Goal: Transaction & Acquisition: Book appointment/travel/reservation

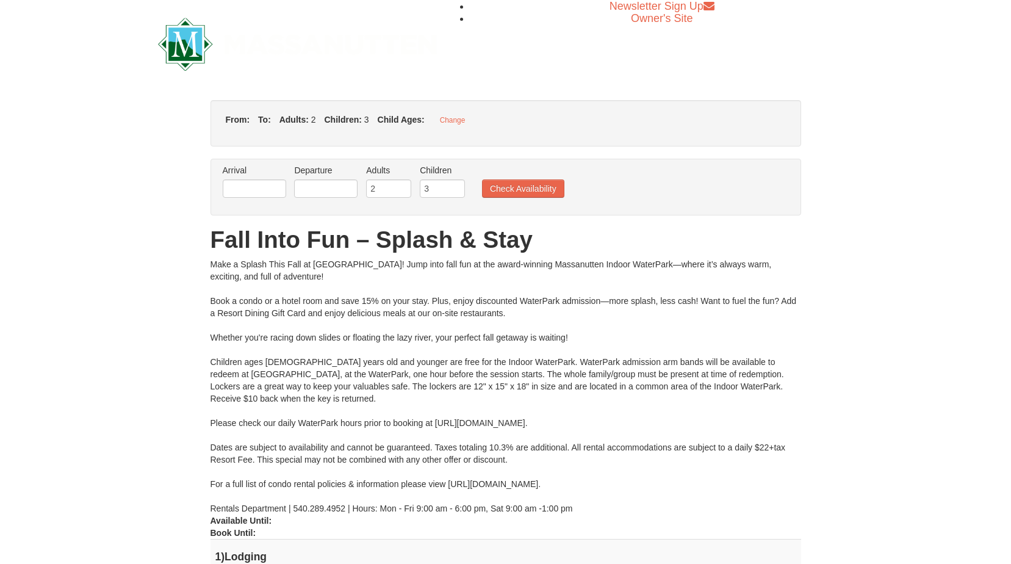
type input "[DATE]"
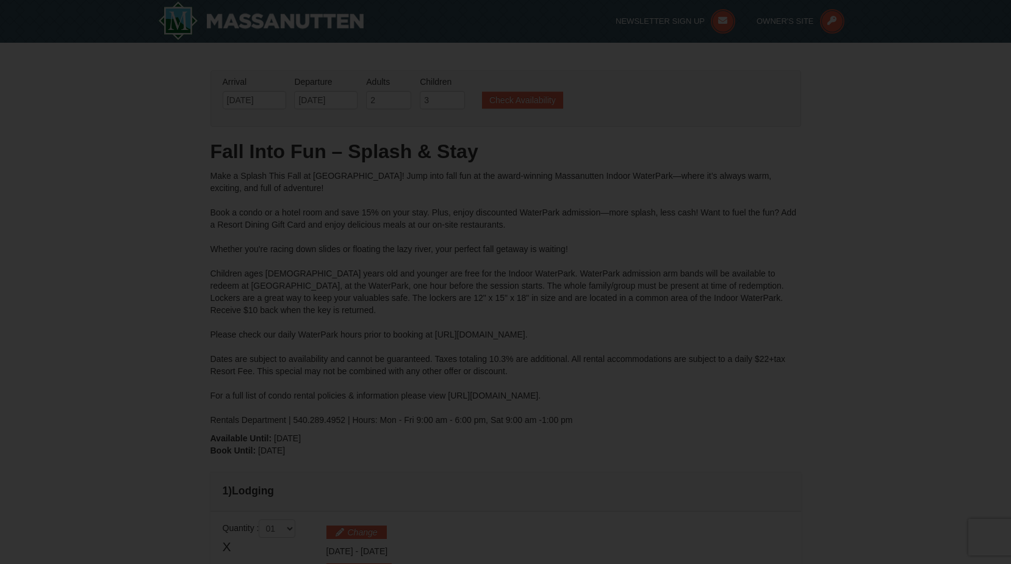
type input "[DATE]"
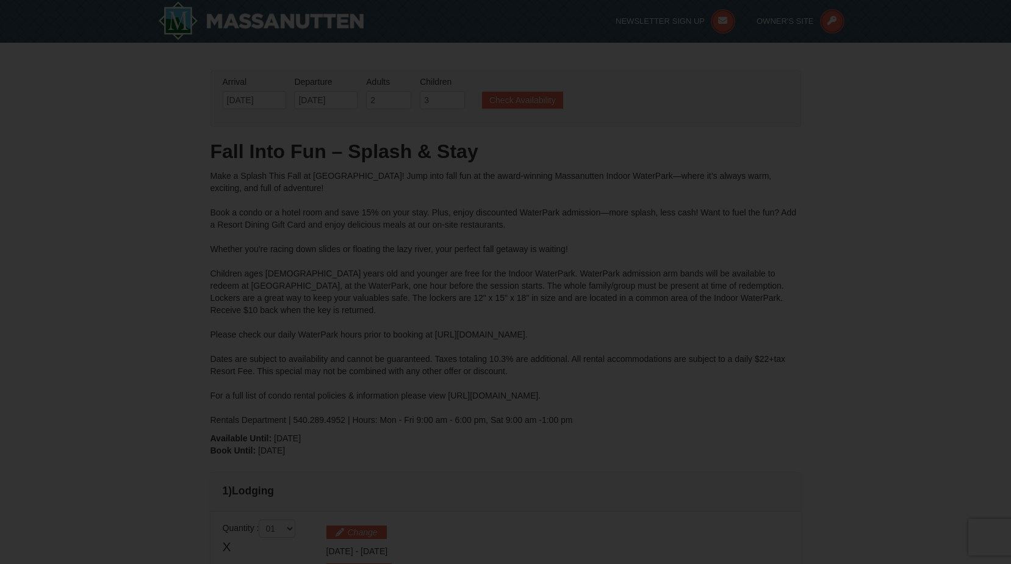
type input "[DATE]"
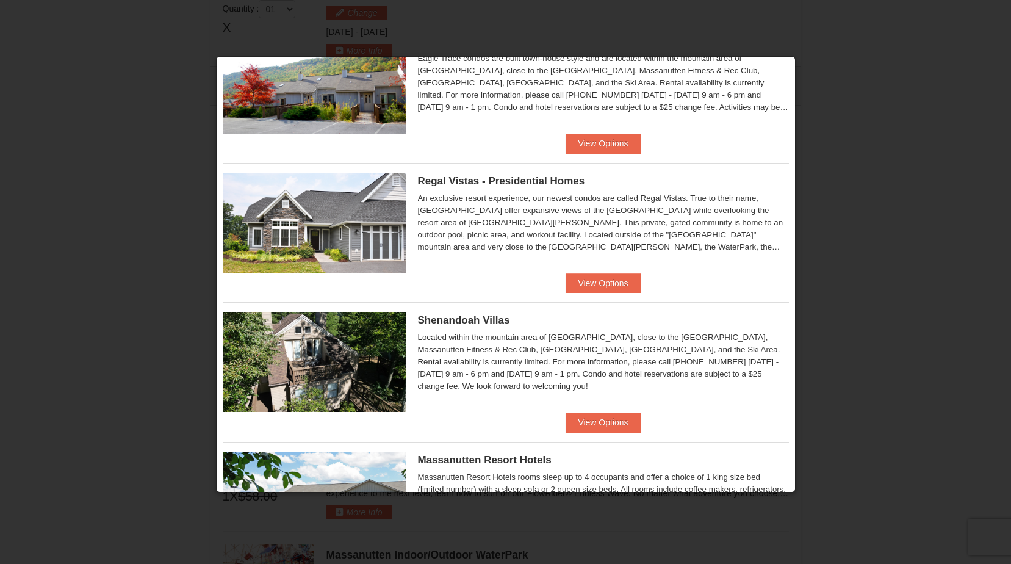
scroll to position [122, 0]
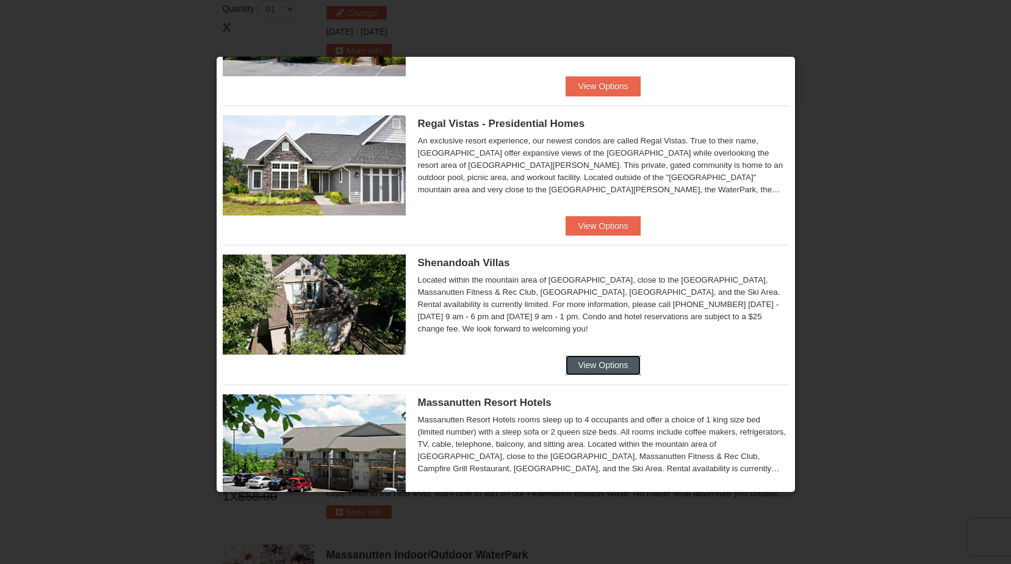
click at [579, 364] on button "View Options" at bounding box center [603, 365] width 74 height 20
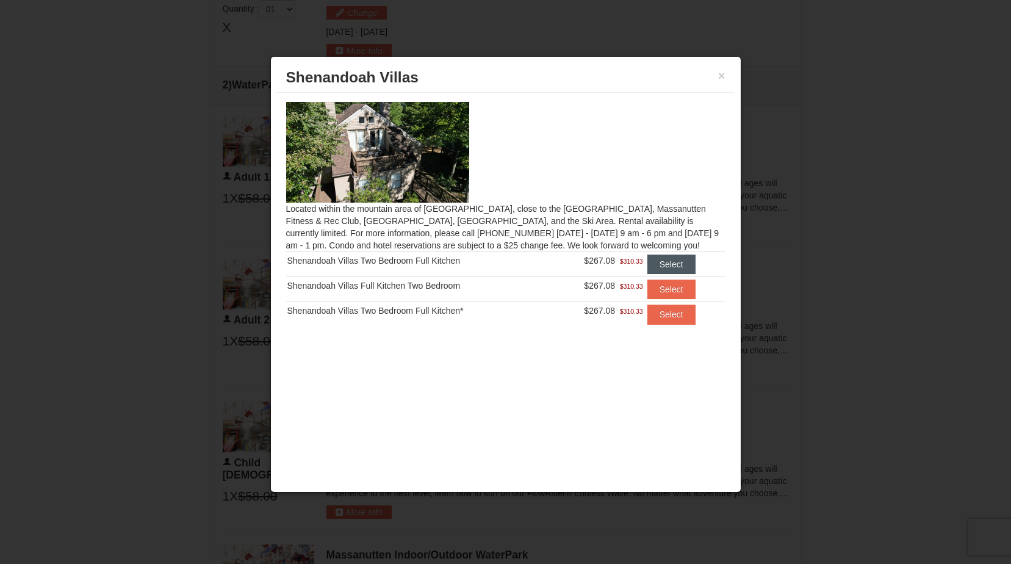
scroll to position [0, 0]
click at [679, 316] on button "Select" at bounding box center [672, 315] width 48 height 20
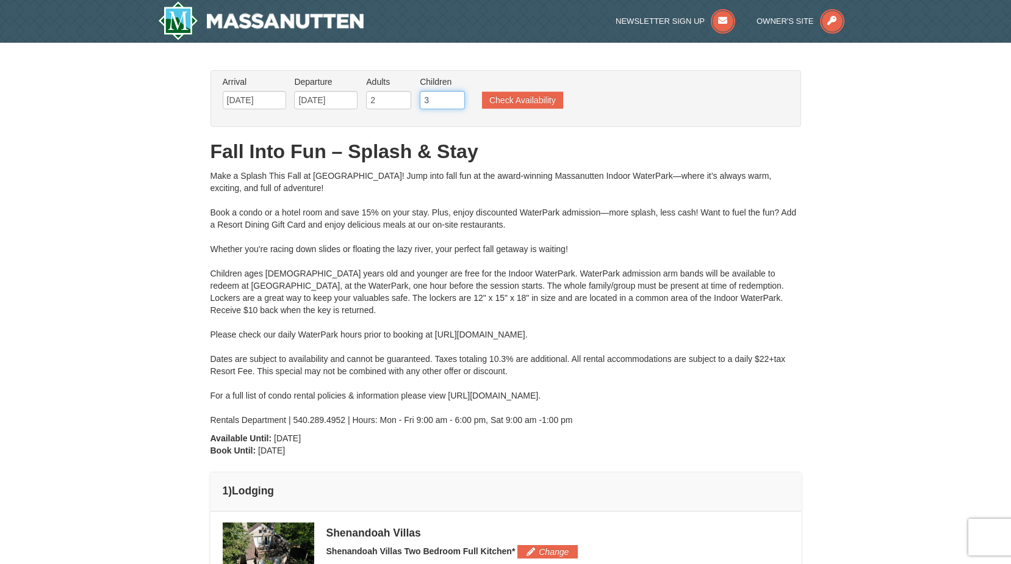
click at [431, 94] on input "3" at bounding box center [442, 100] width 45 height 18
type input "4"
click at [502, 99] on button "Check Availability" at bounding box center [522, 100] width 81 height 17
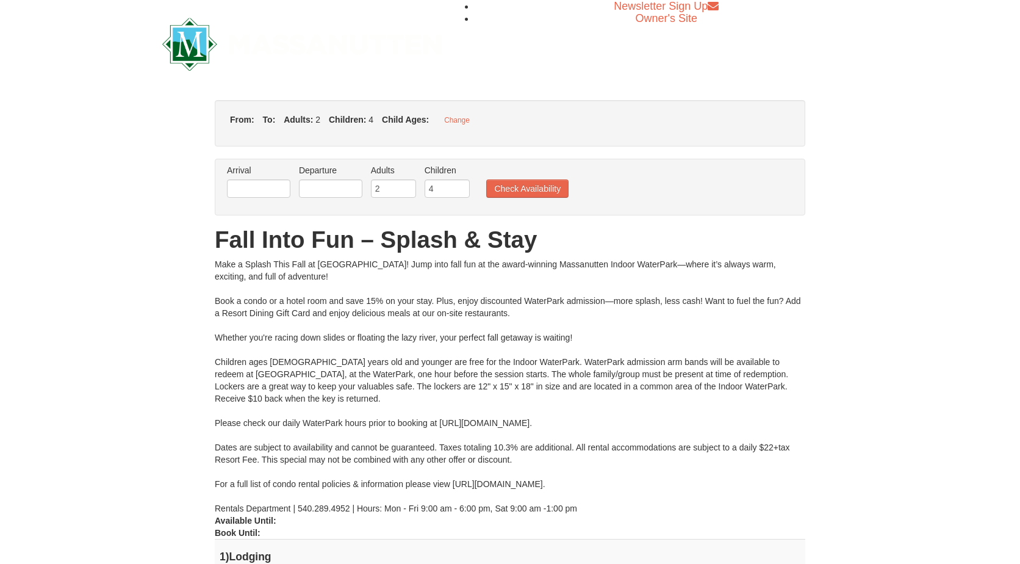
type input "[DATE]"
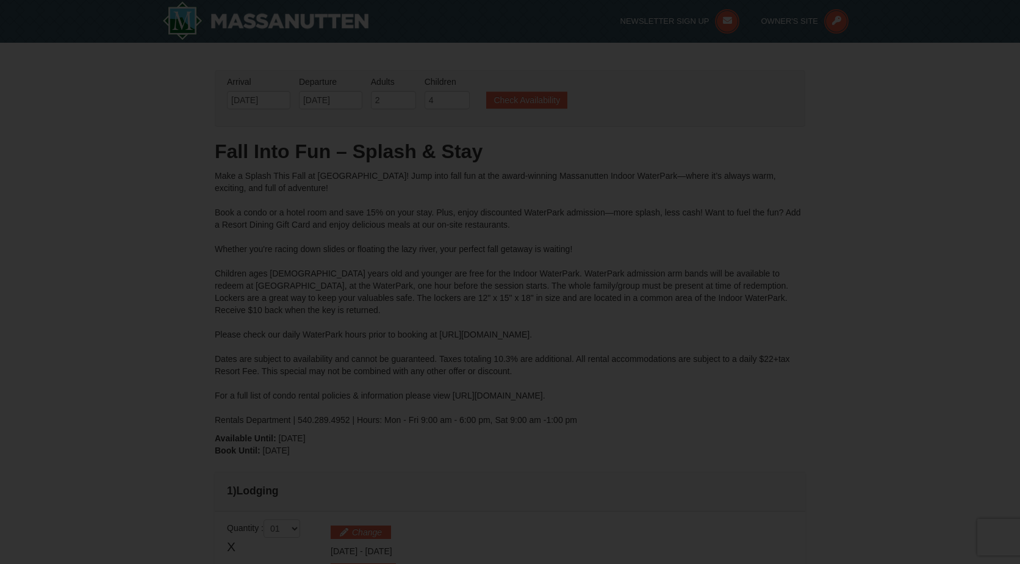
type input "[DATE]"
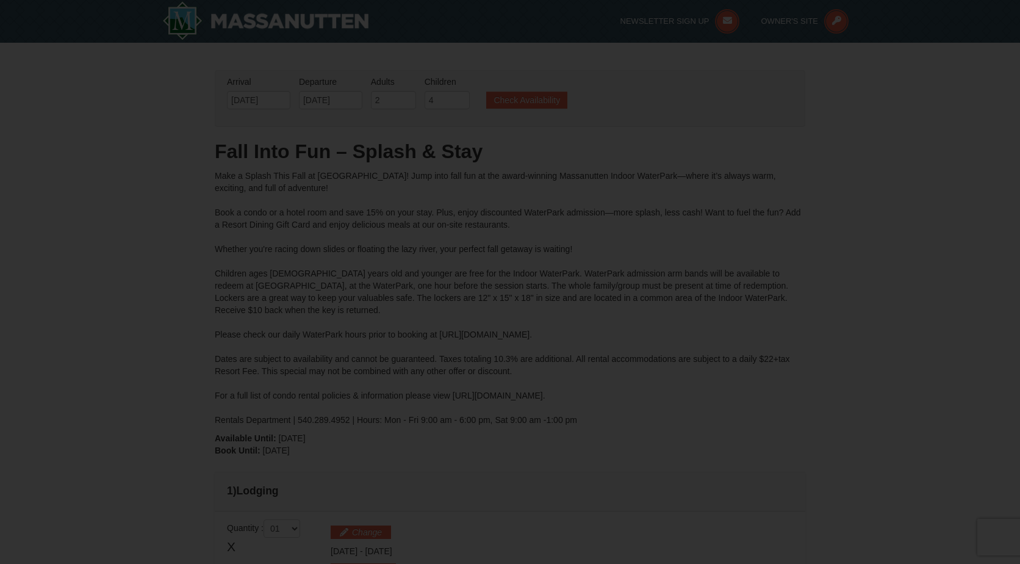
type input "[DATE]"
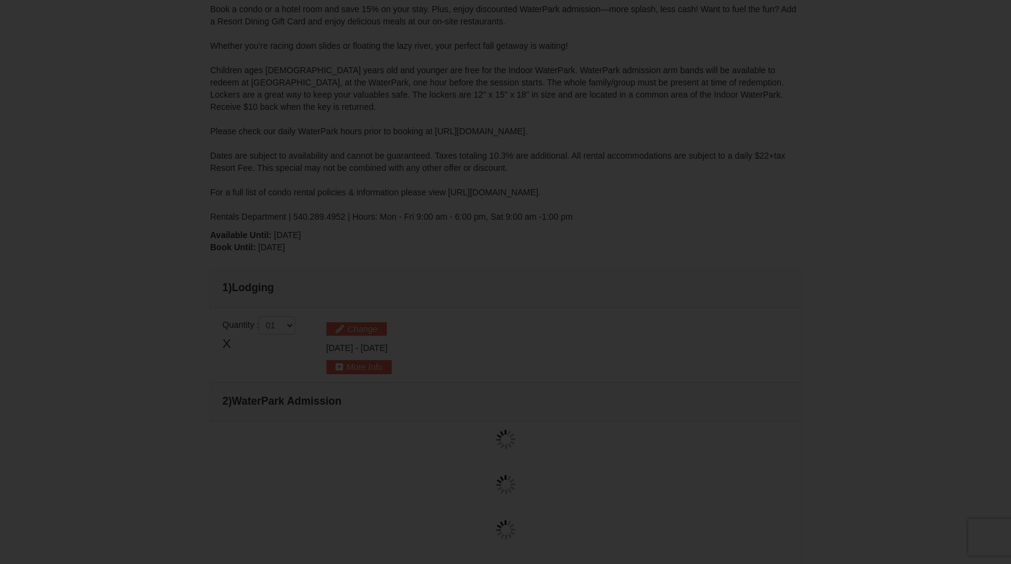
type input "[DATE]"
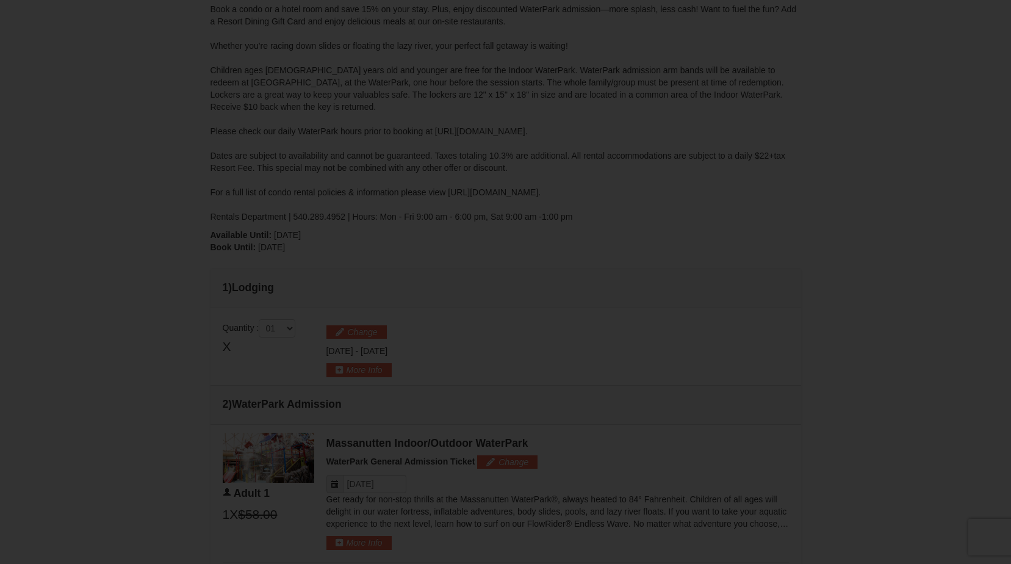
type input "[DATE]"
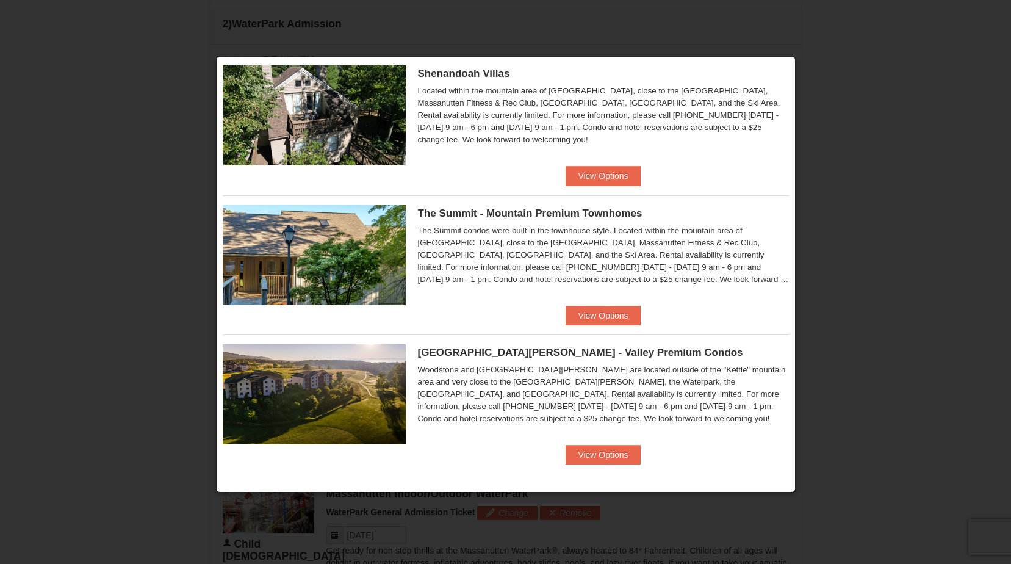
scroll to position [128, 0]
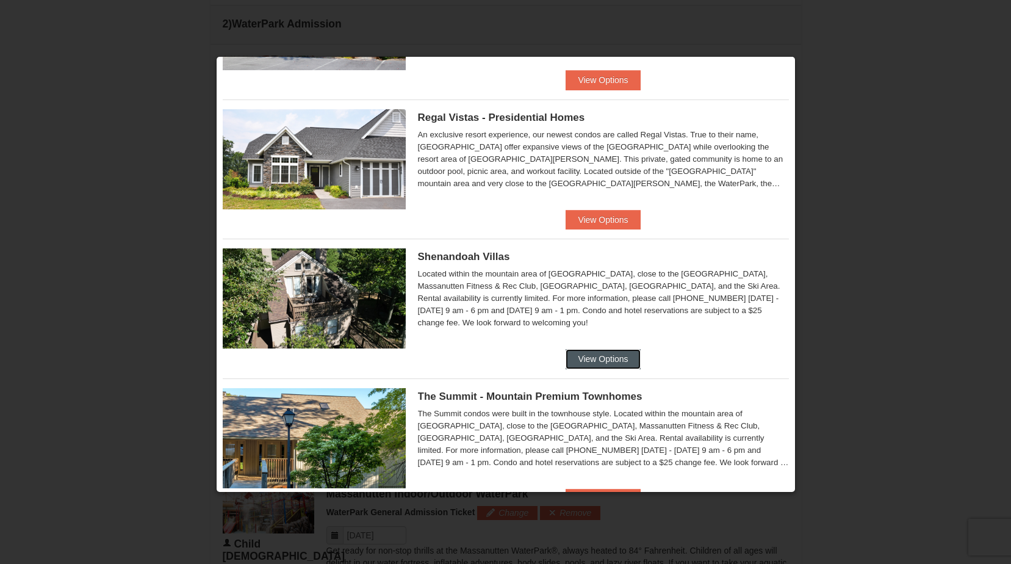
click at [624, 358] on button "View Options" at bounding box center [603, 359] width 74 height 20
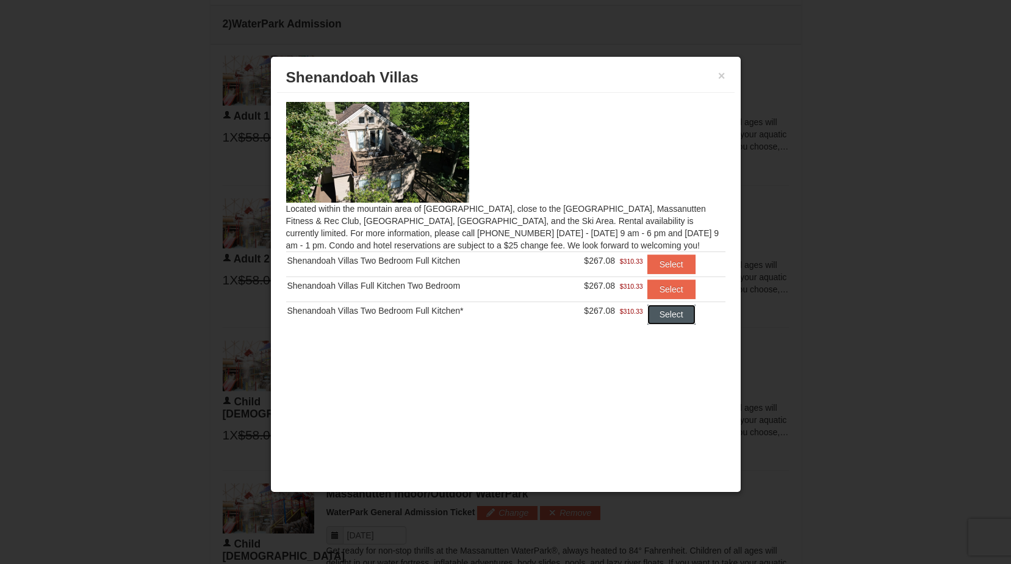
click at [672, 314] on button "Select" at bounding box center [672, 315] width 48 height 20
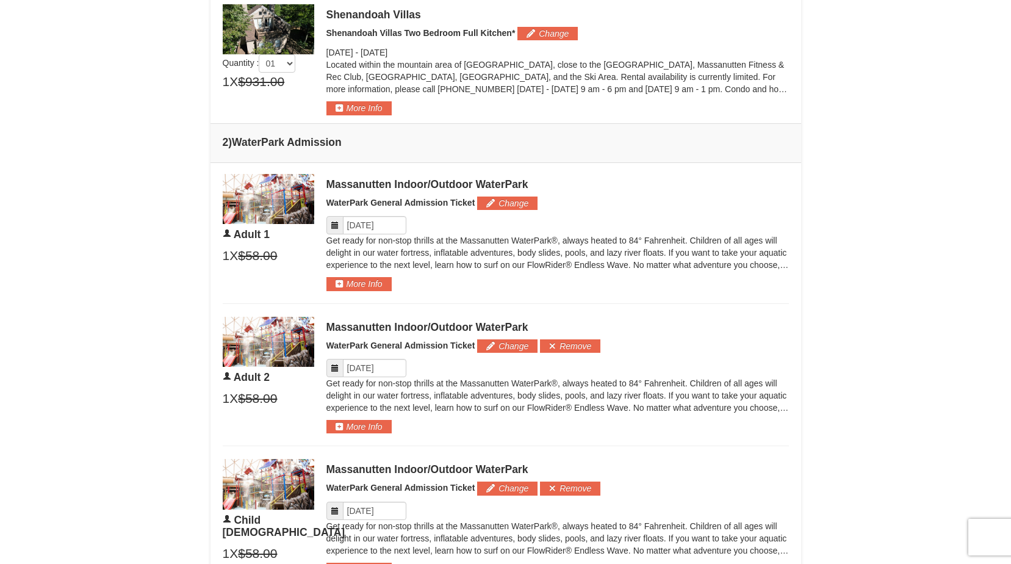
scroll to position [339, 0]
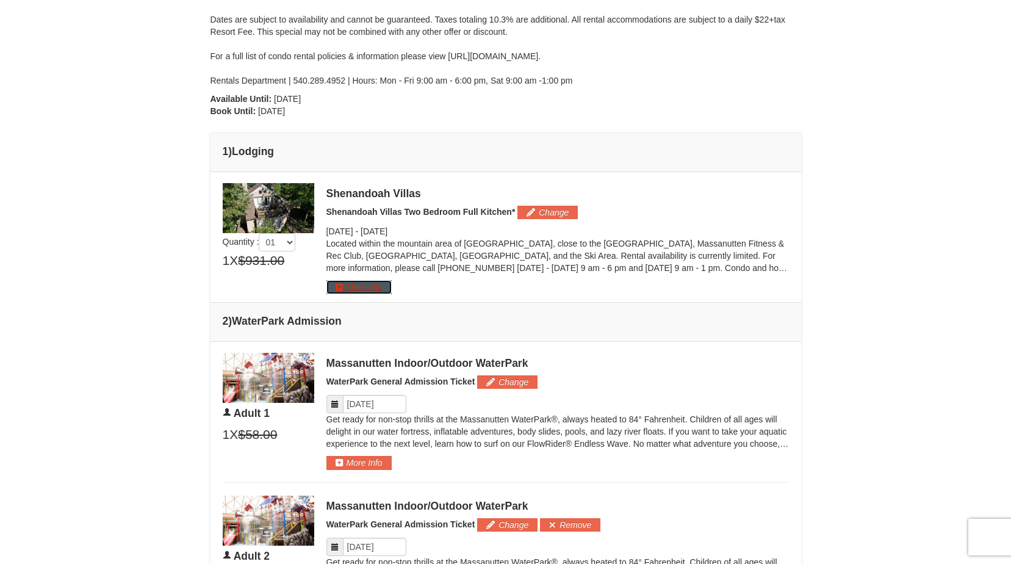
click at [346, 287] on button "More Info" at bounding box center [359, 286] width 65 height 13
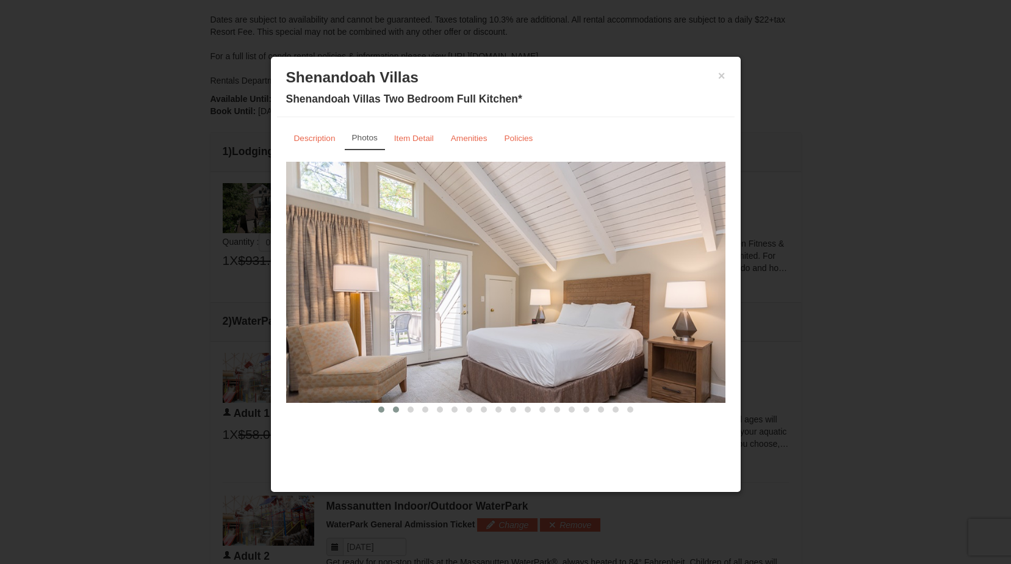
click at [398, 410] on span at bounding box center [396, 409] width 6 height 6
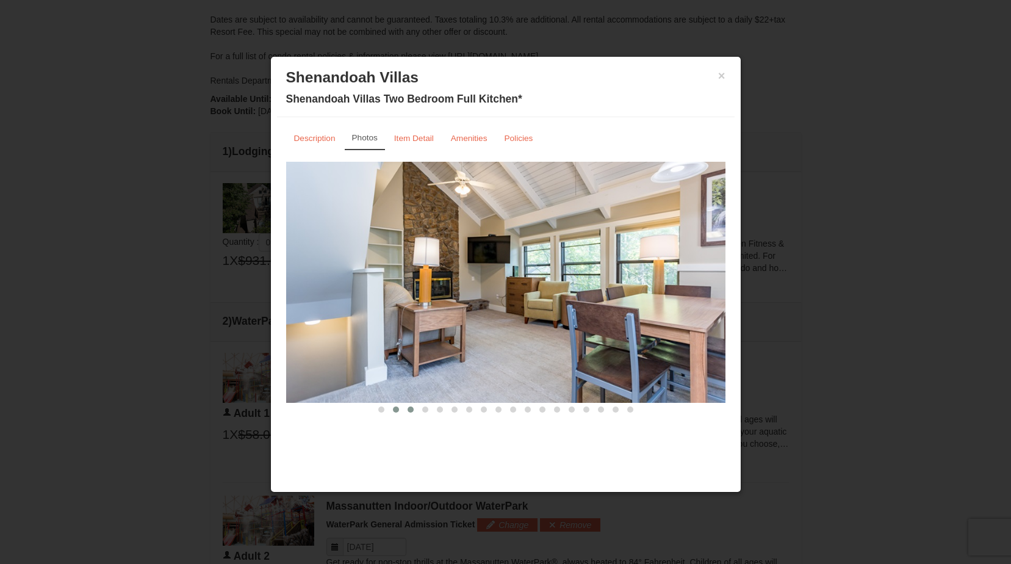
click at [411, 408] on span at bounding box center [411, 409] width 6 height 6
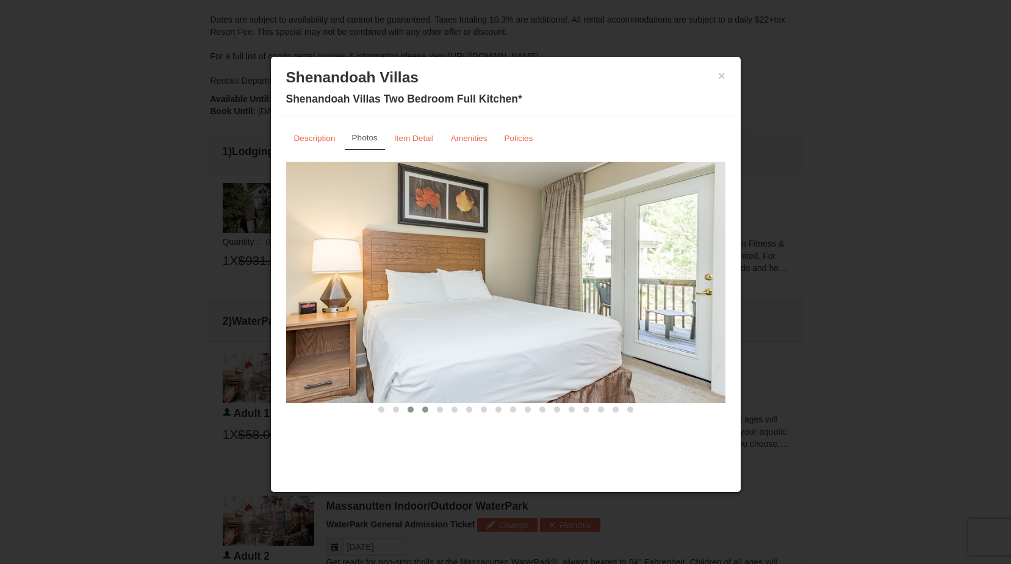
click at [425, 407] on span at bounding box center [425, 409] width 6 height 6
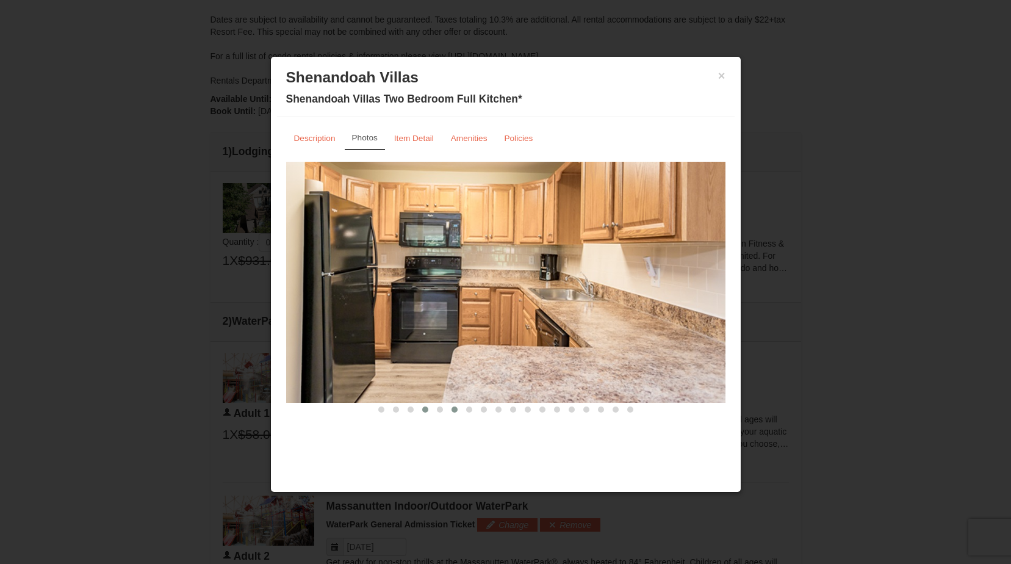
click at [453, 409] on span at bounding box center [455, 409] width 6 height 6
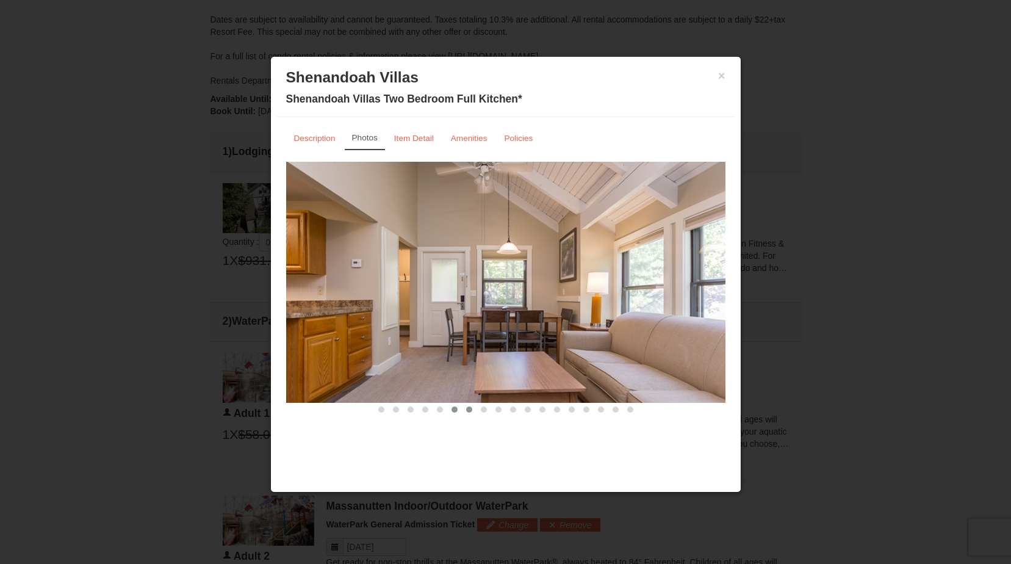
click at [470, 410] on span at bounding box center [469, 409] width 6 height 6
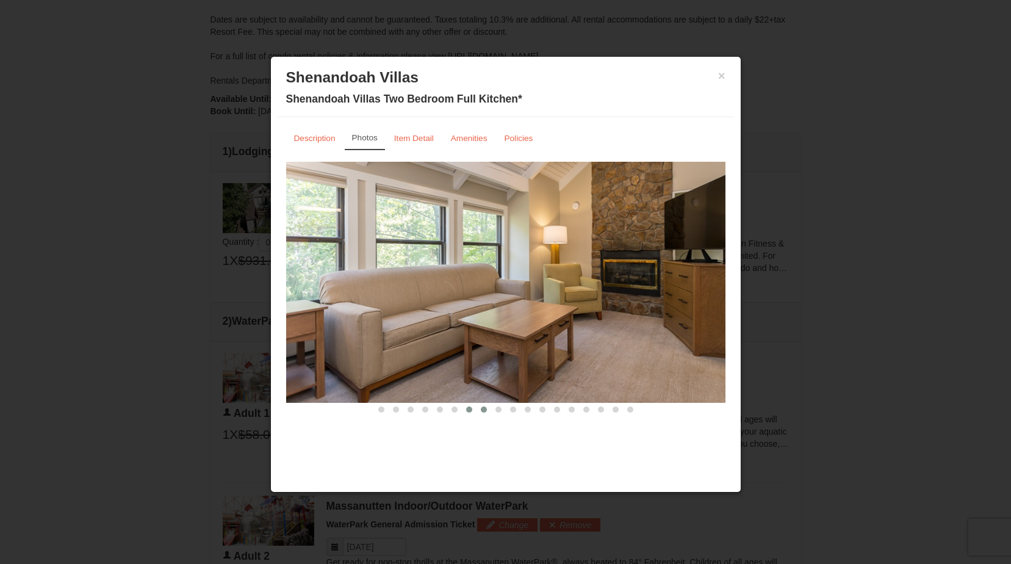
click at [488, 408] on button at bounding box center [484, 409] width 15 height 12
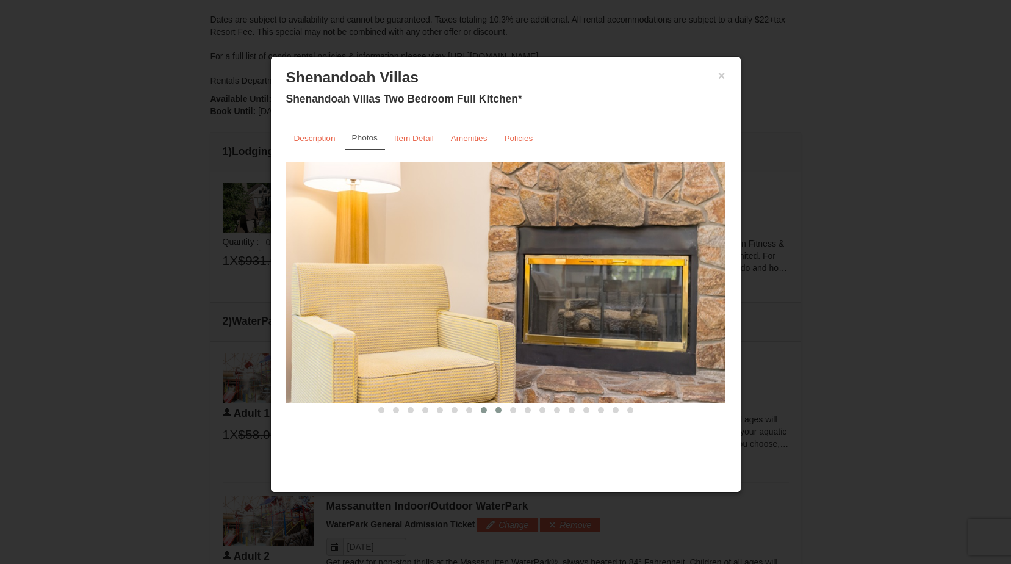
click at [498, 410] on span at bounding box center [499, 410] width 6 height 6
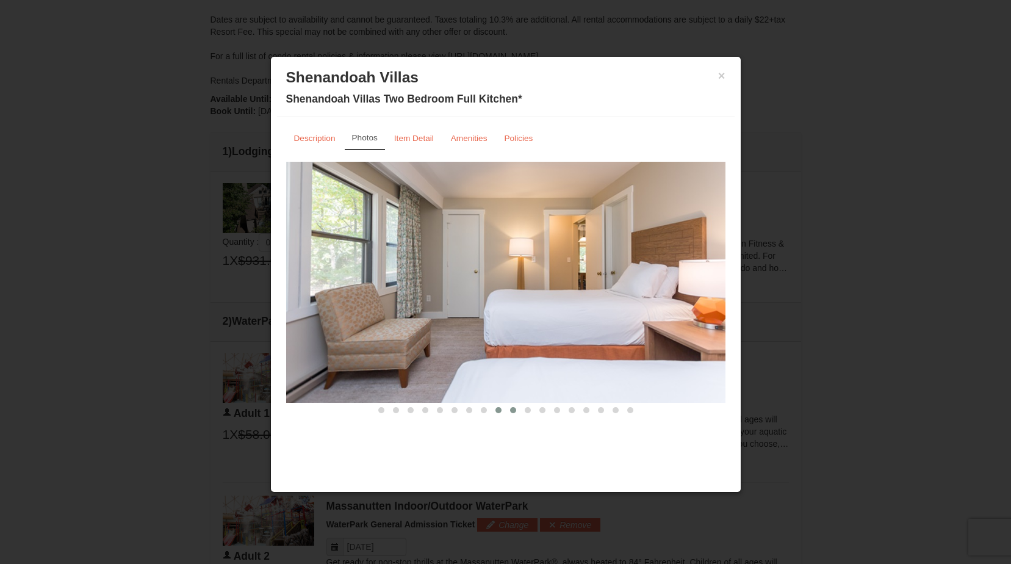
click at [515, 410] on span at bounding box center [513, 410] width 6 height 6
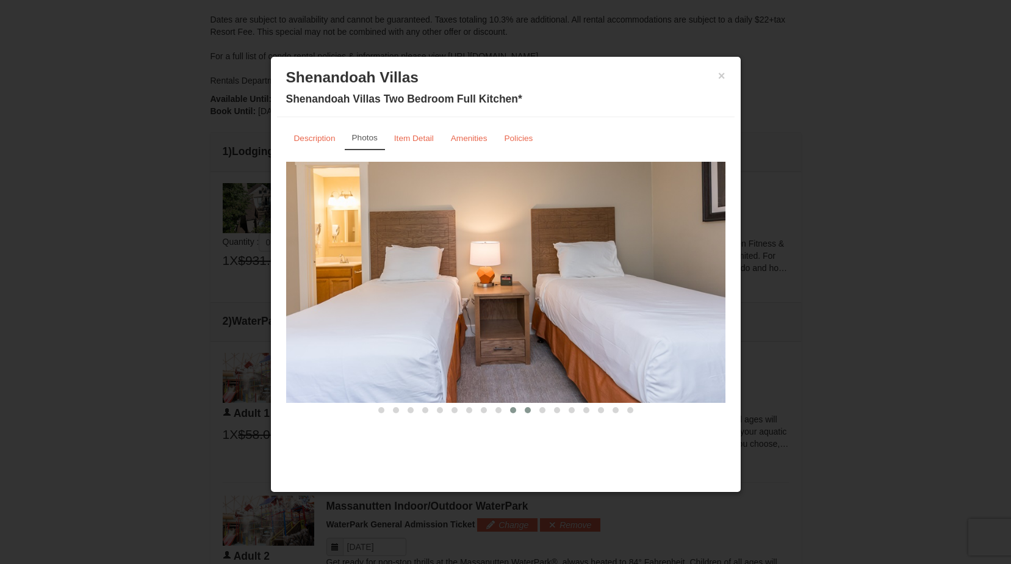
click at [526, 410] on span at bounding box center [528, 410] width 6 height 6
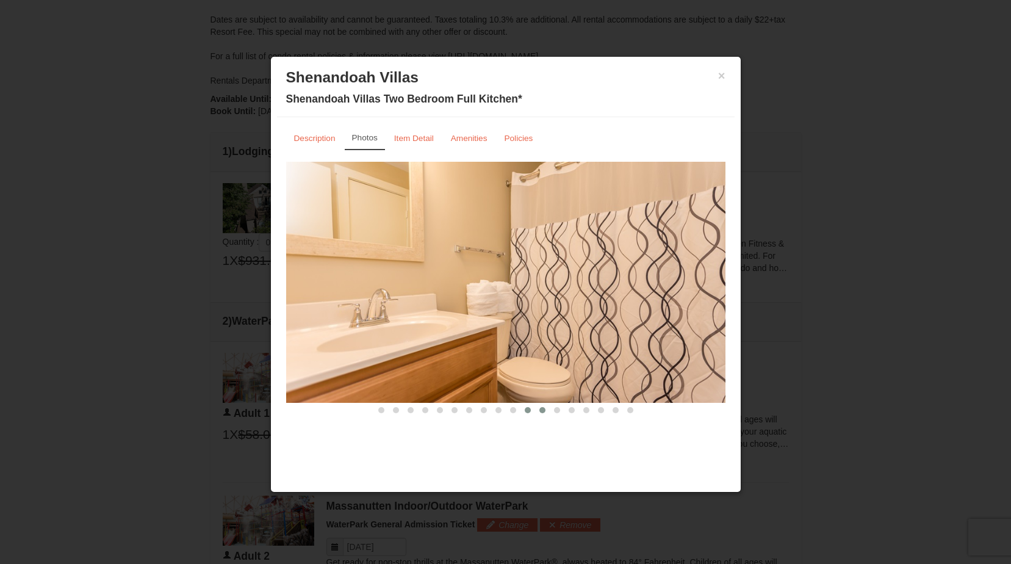
click at [542, 410] on span at bounding box center [543, 410] width 6 height 6
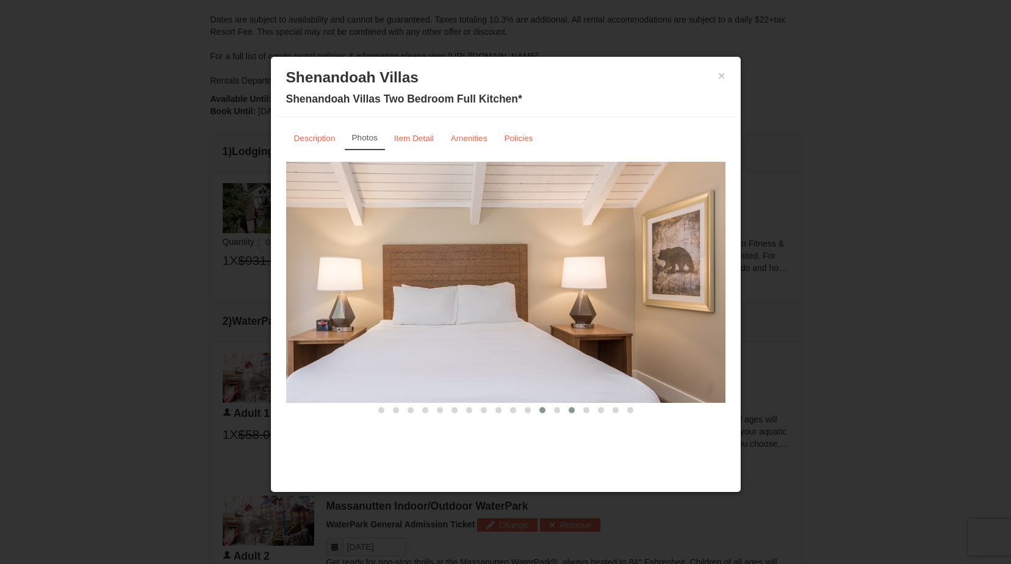
click at [573, 408] on span at bounding box center [572, 410] width 6 height 6
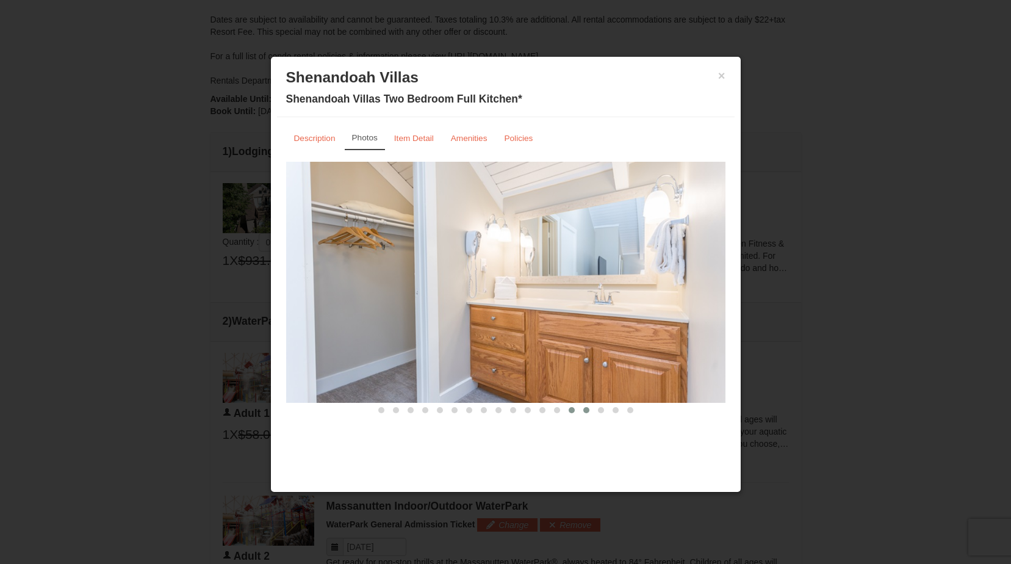
click at [585, 409] on span at bounding box center [586, 410] width 6 height 6
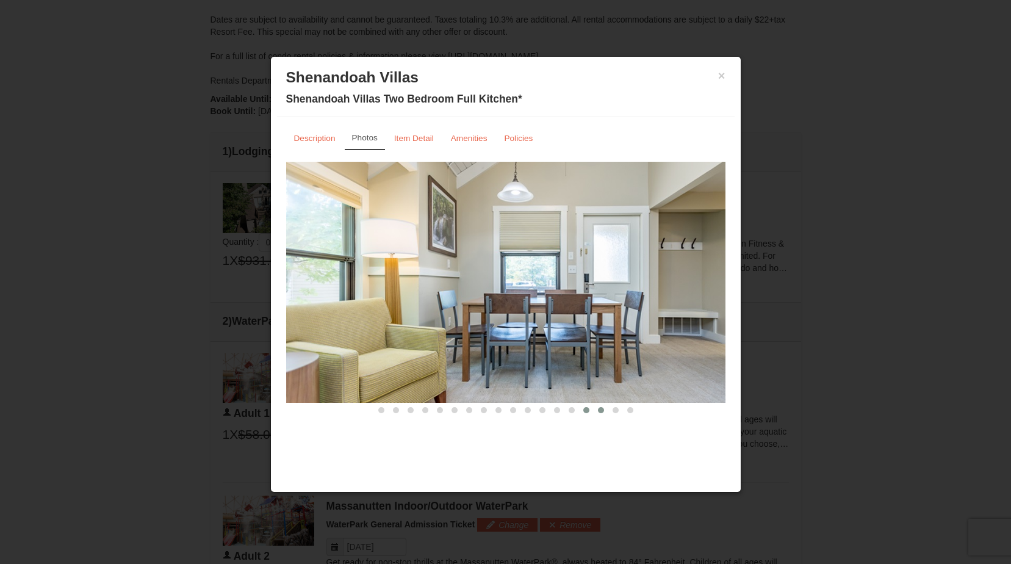
click at [600, 409] on span at bounding box center [601, 410] width 6 height 6
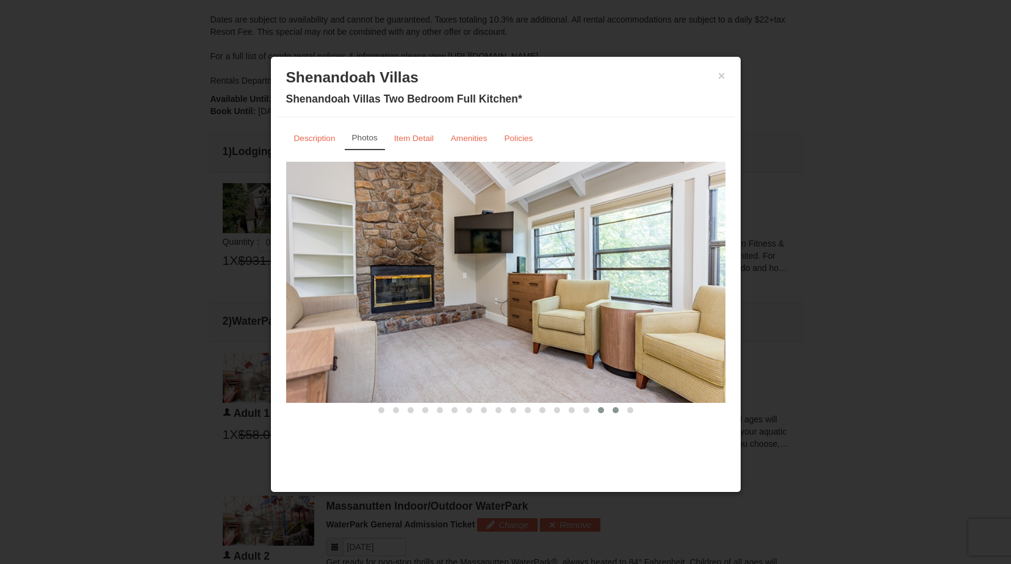
click at [613, 409] on span at bounding box center [616, 410] width 6 height 6
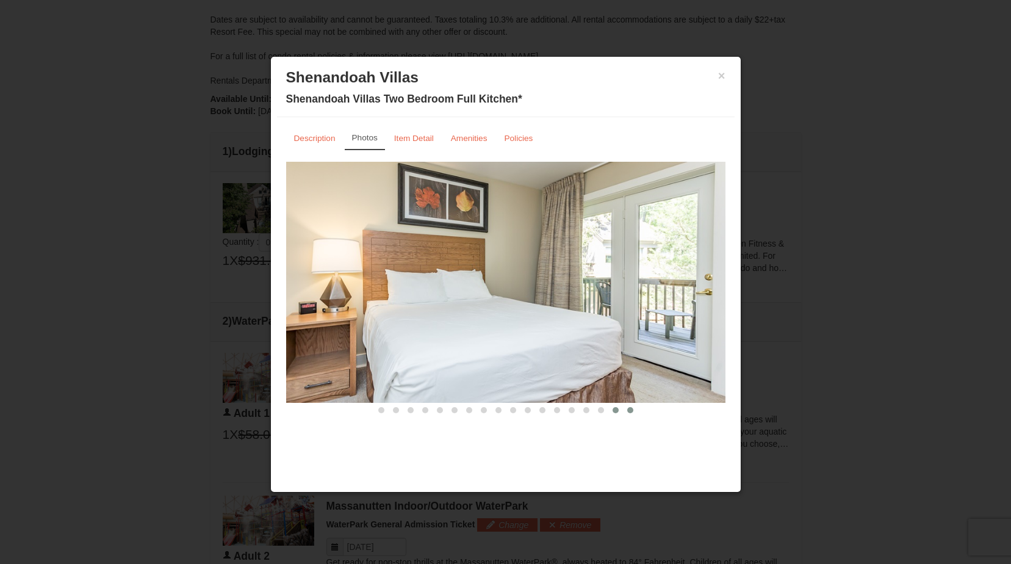
click at [630, 409] on span at bounding box center [630, 410] width 6 height 6
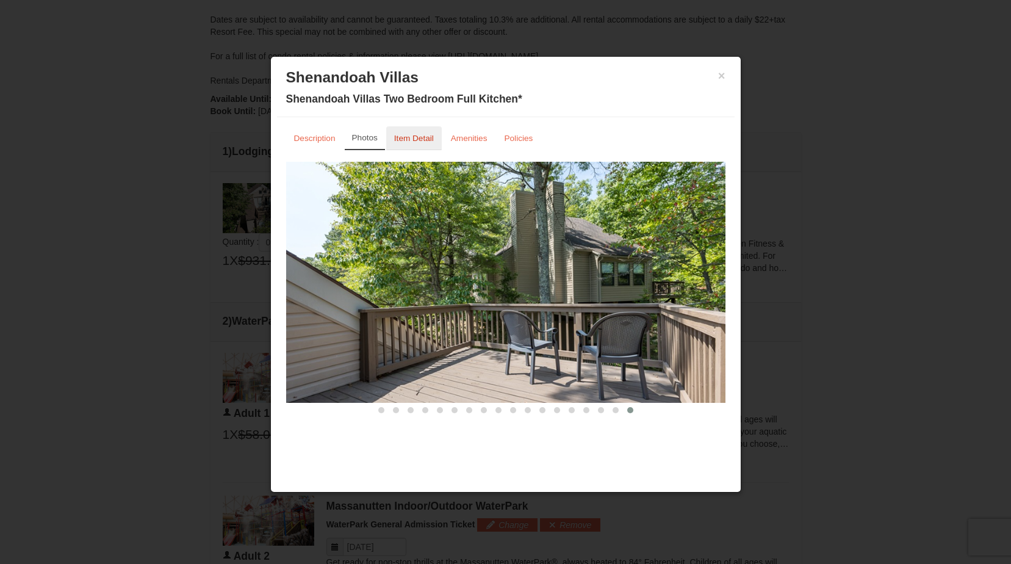
click at [420, 138] on small "Item Detail" at bounding box center [414, 138] width 40 height 9
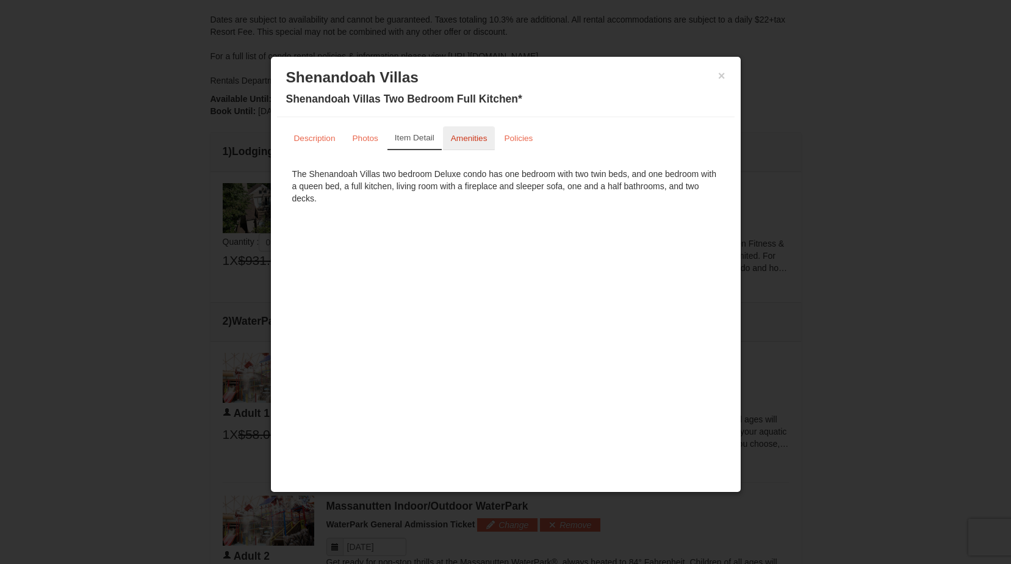
click at [471, 142] on small "Amenities" at bounding box center [469, 138] width 37 height 9
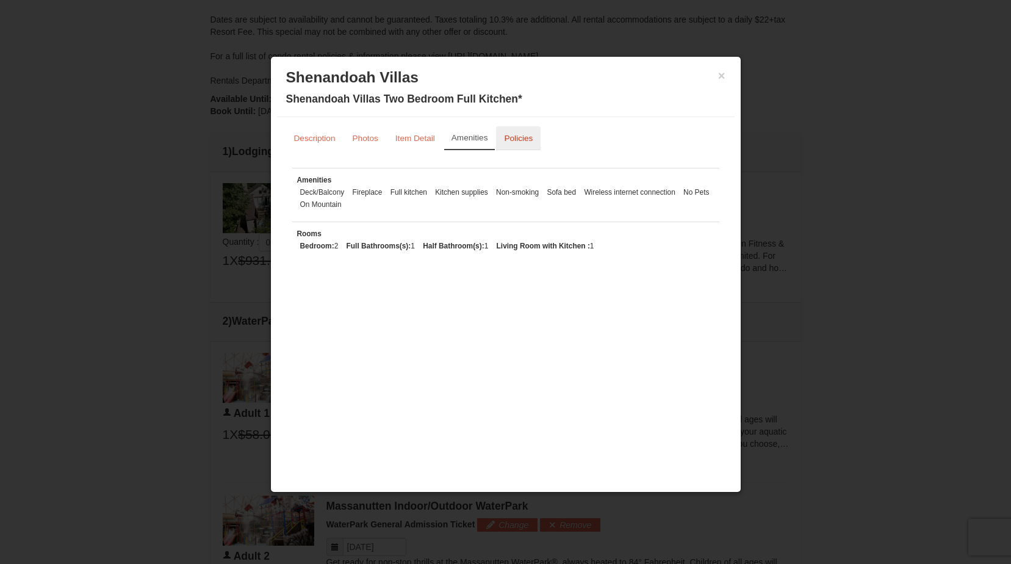
click at [516, 138] on small "Policies" at bounding box center [518, 138] width 29 height 9
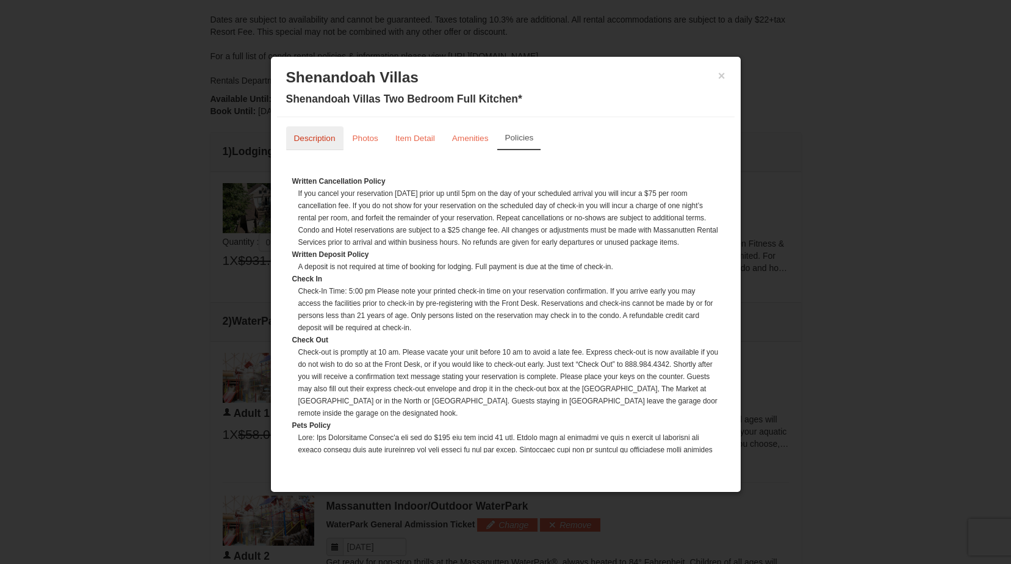
click at [320, 142] on small "Description" at bounding box center [315, 138] width 42 height 9
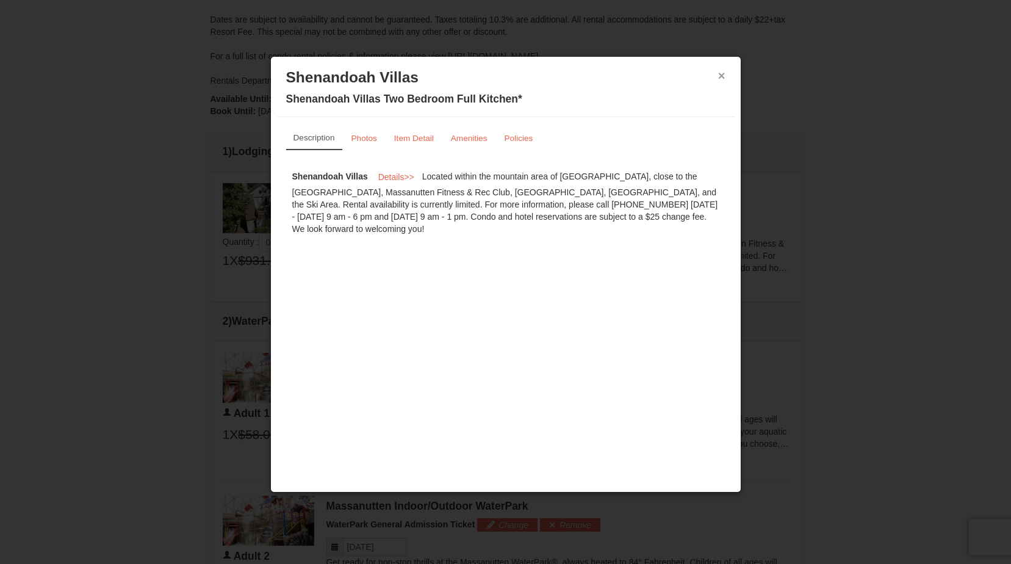
click at [720, 74] on button "×" at bounding box center [721, 76] width 7 height 12
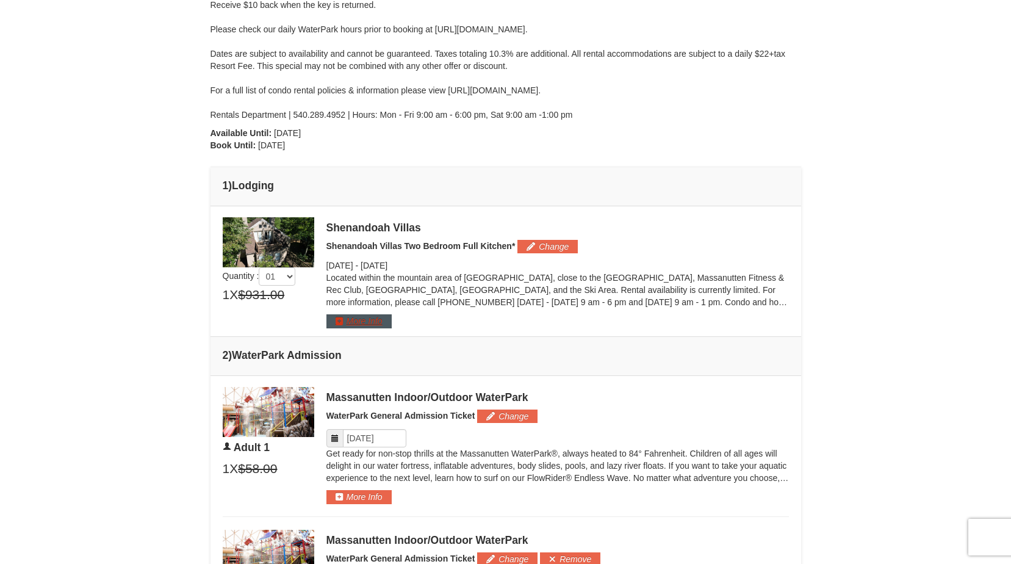
scroll to position [0, 0]
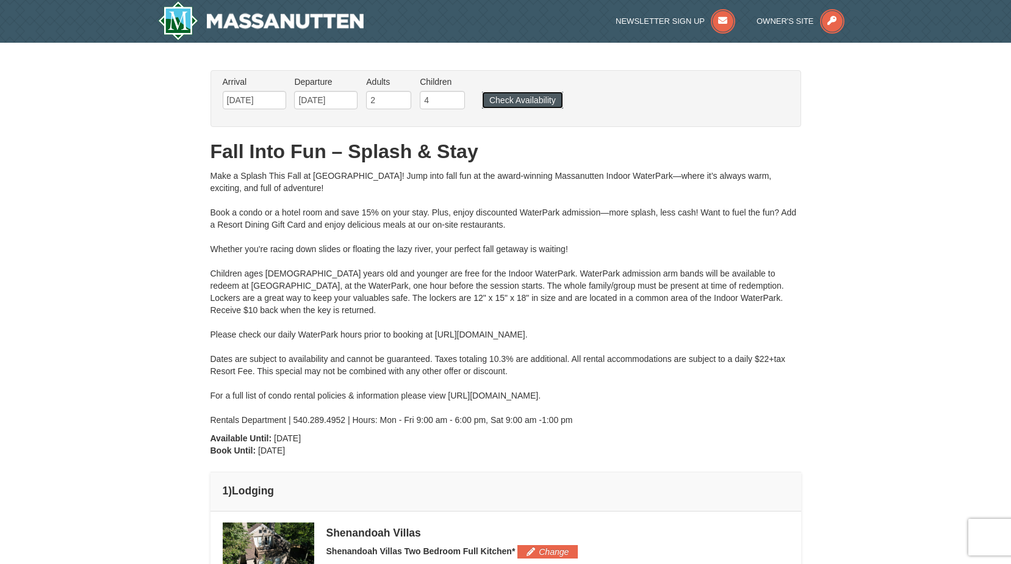
click at [538, 99] on button "Check Availability" at bounding box center [522, 100] width 81 height 17
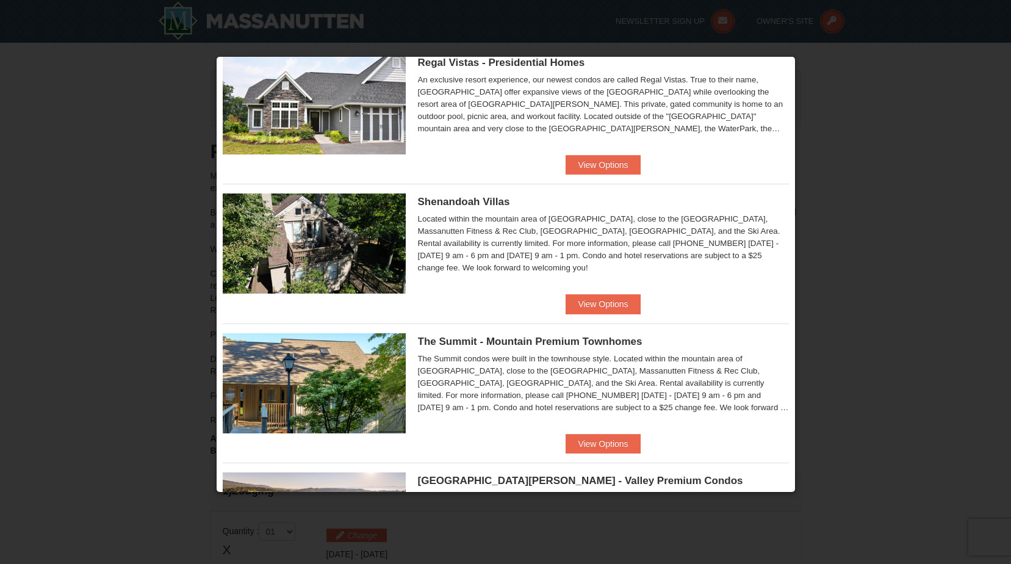
scroll to position [305, 0]
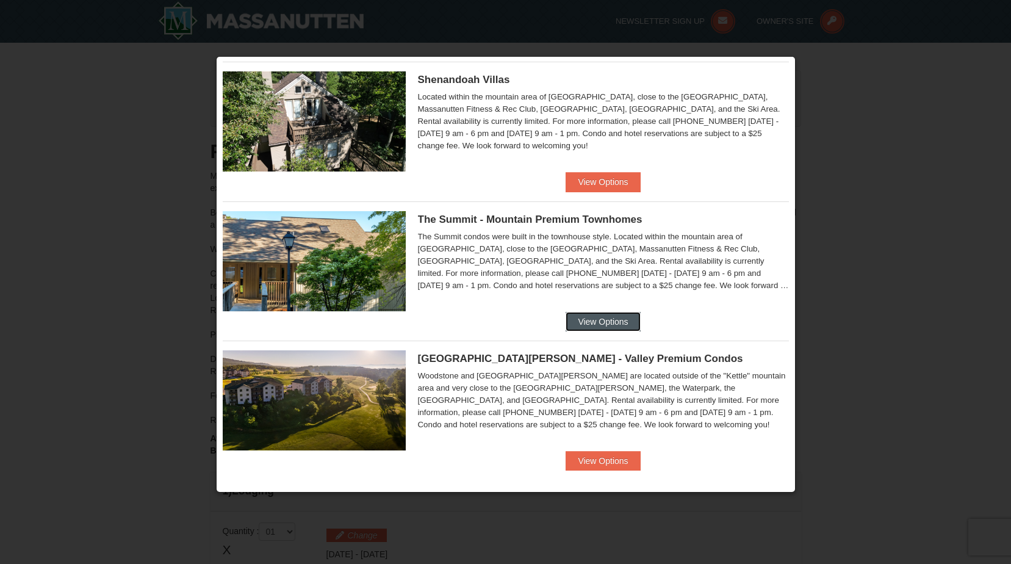
click at [594, 322] on button "View Options" at bounding box center [603, 322] width 74 height 20
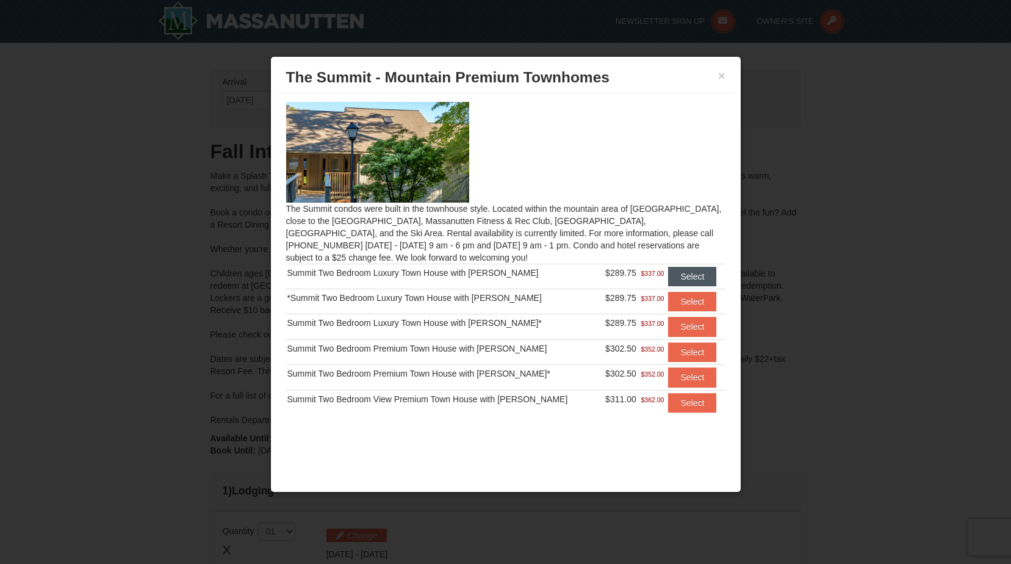
scroll to position [0, 0]
click at [680, 403] on button "Select" at bounding box center [692, 403] width 48 height 20
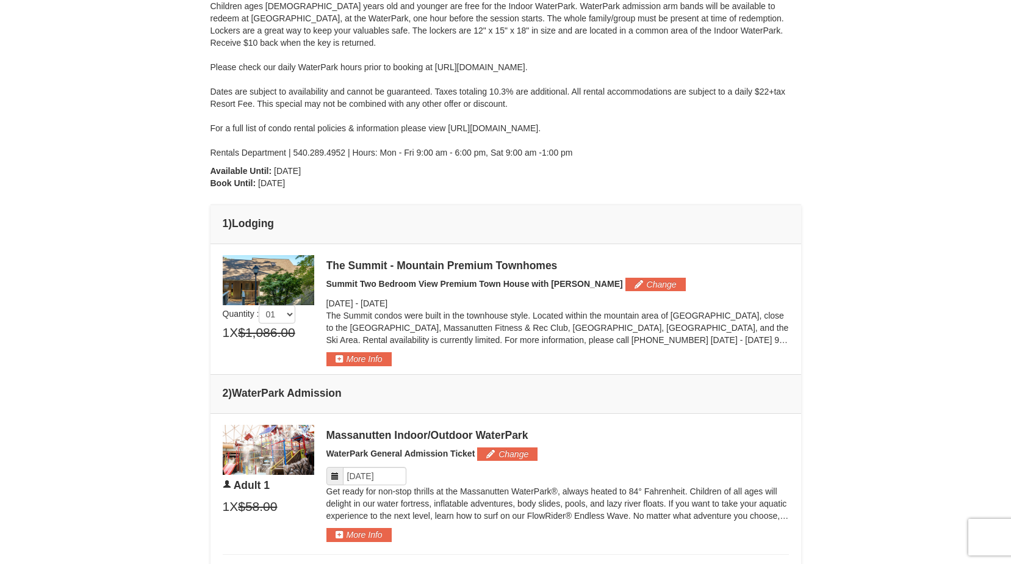
scroll to position [305, 0]
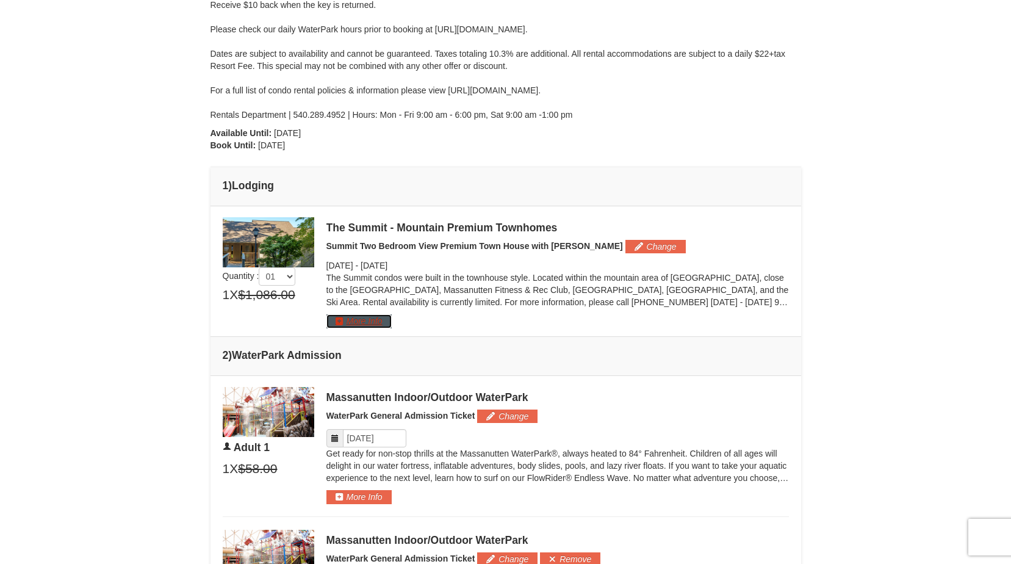
click at [356, 323] on button "More Info" at bounding box center [359, 320] width 65 height 13
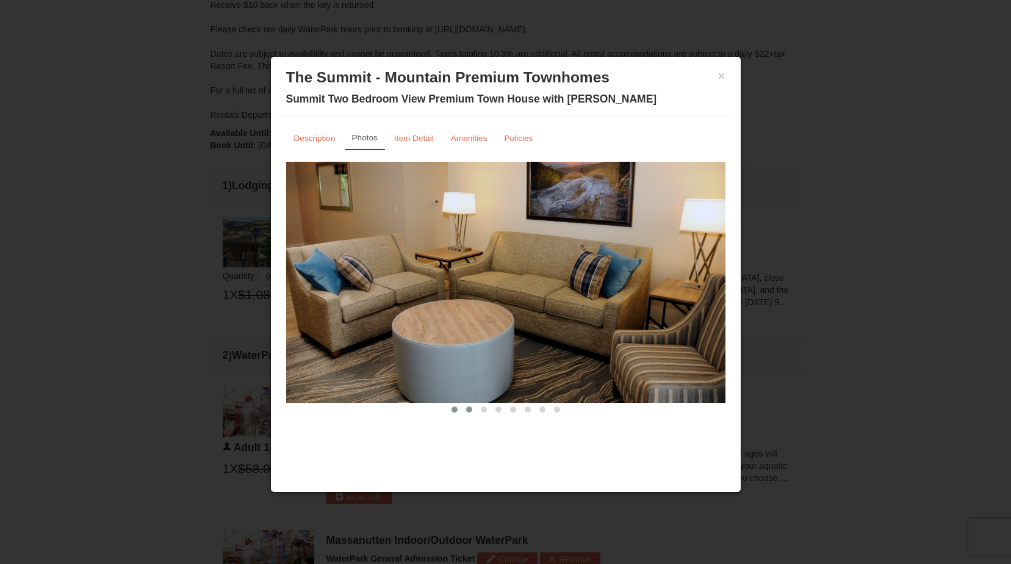
click at [472, 410] on button at bounding box center [469, 409] width 15 height 12
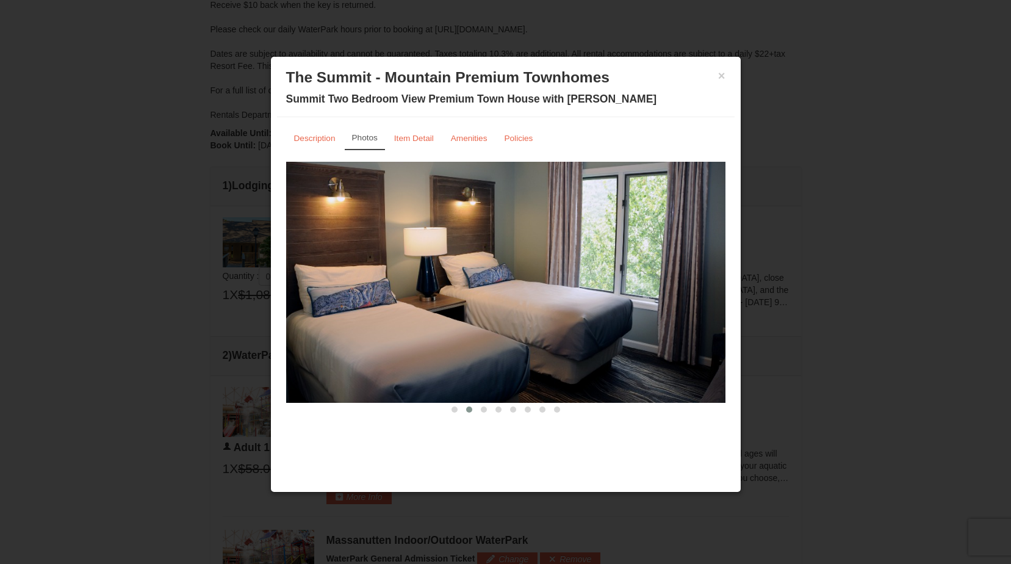
click at [704, 286] on img at bounding box center [505, 282] width 439 height 240
click at [693, 269] on img at bounding box center [505, 282] width 439 height 240
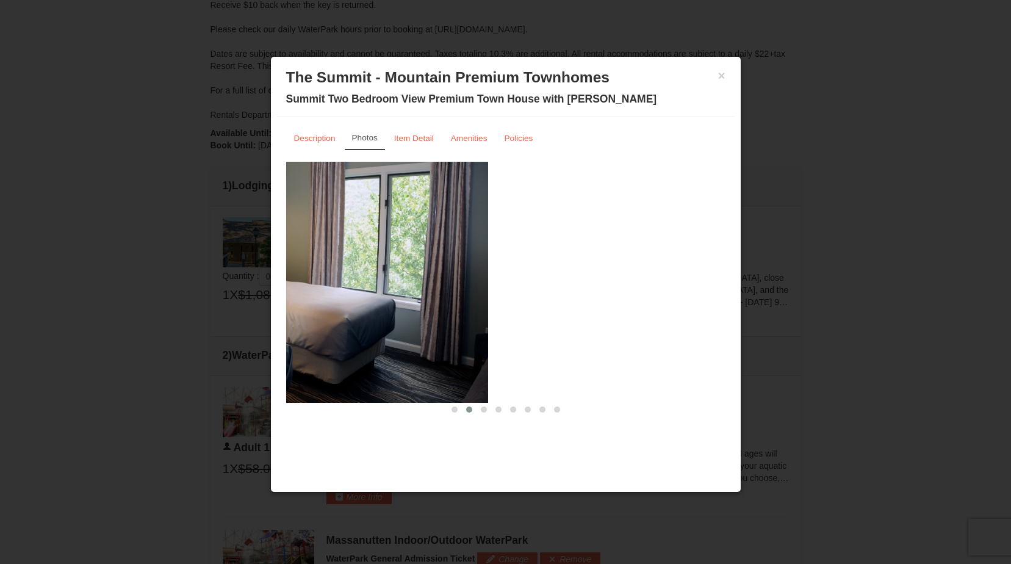
click at [358, 293] on img at bounding box center [268, 282] width 439 height 240
drag, startPoint x: 615, startPoint y: 258, endPoint x: 602, endPoint y: 260, distance: 13.6
click at [486, 408] on span at bounding box center [484, 409] width 6 height 6
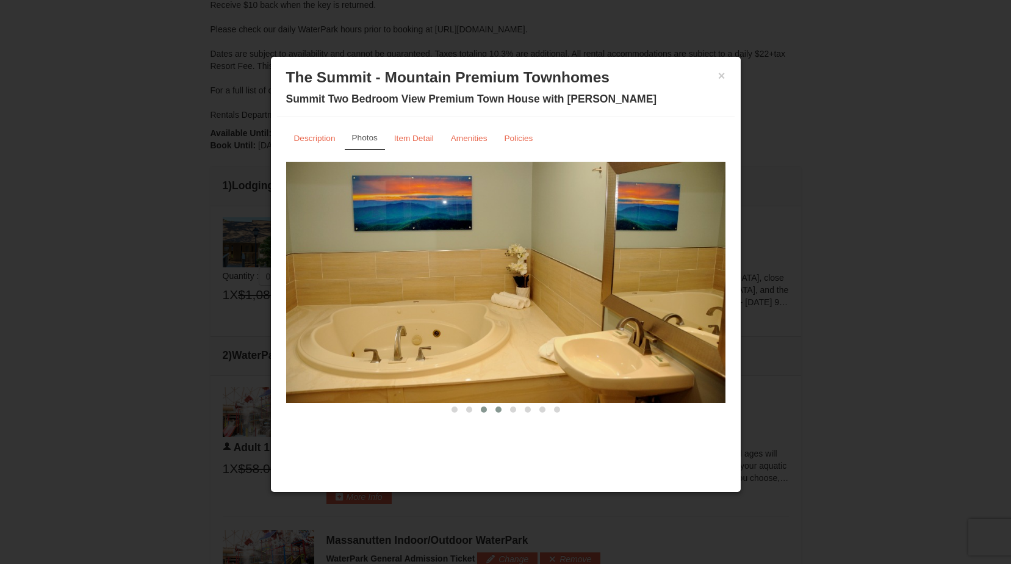
click at [497, 408] on span at bounding box center [499, 409] width 6 height 6
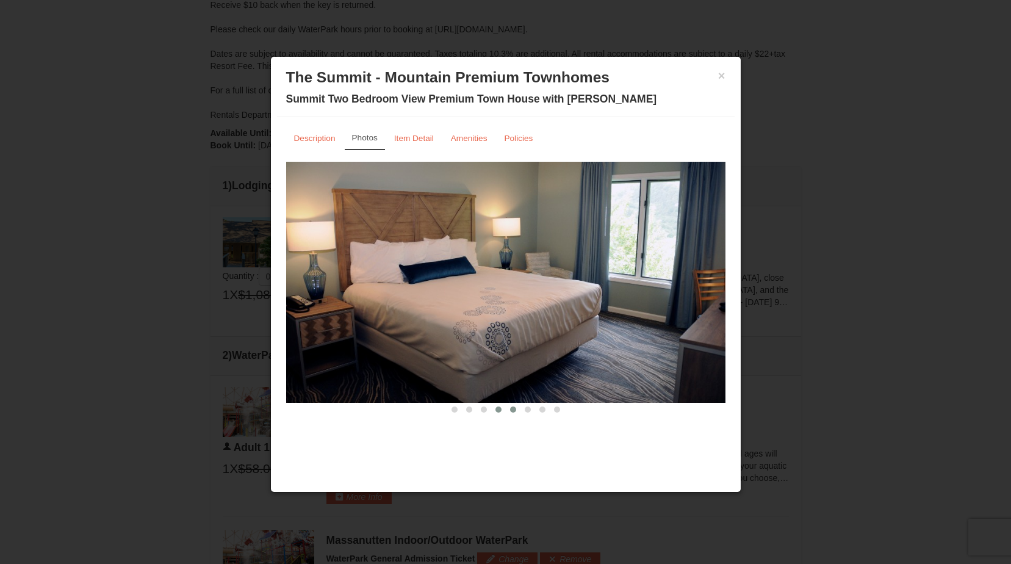
click at [514, 409] on span at bounding box center [513, 409] width 6 height 6
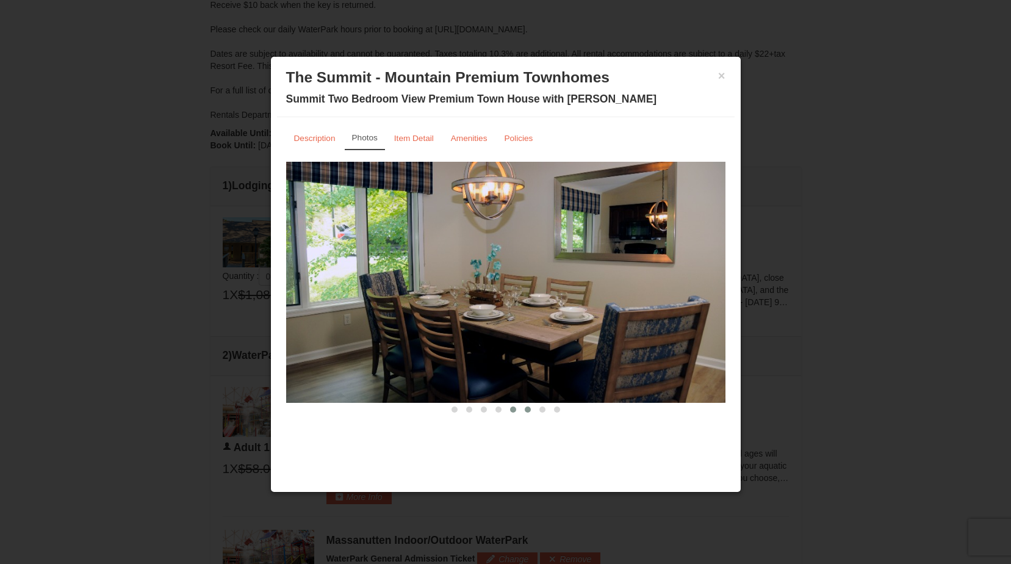
click at [528, 409] on span at bounding box center [528, 409] width 6 height 6
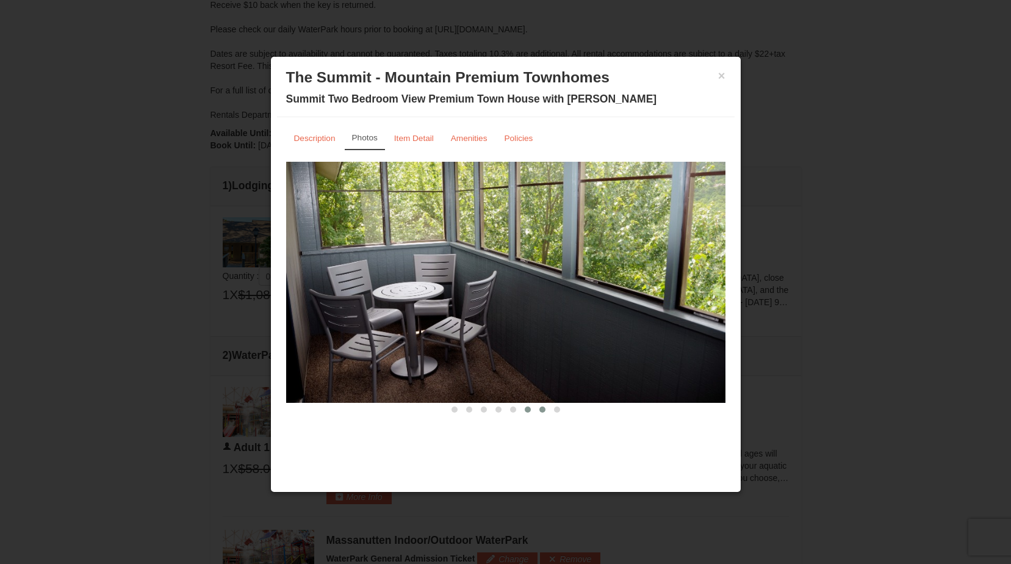
click at [542, 408] on span at bounding box center [543, 409] width 6 height 6
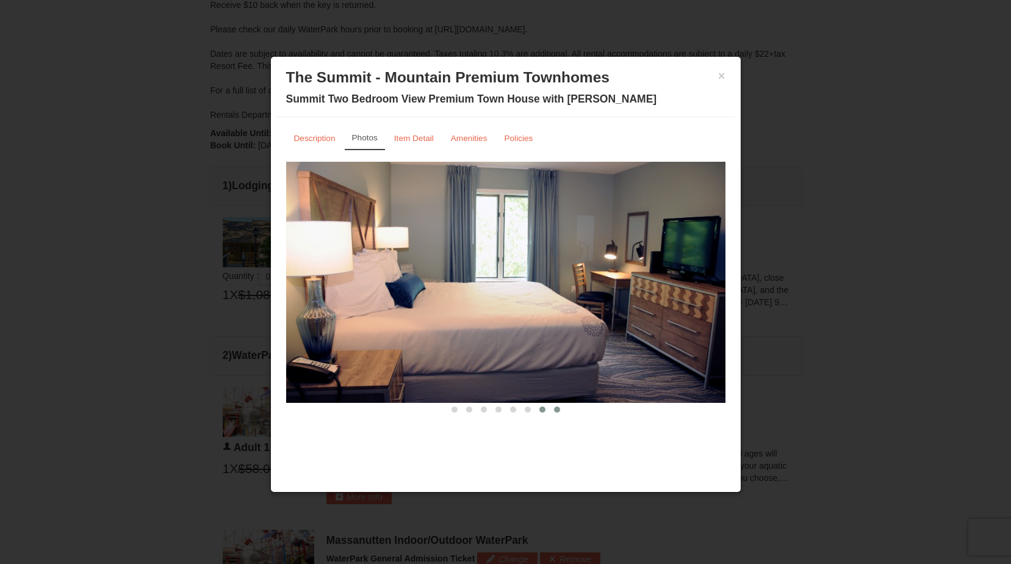
click at [557, 408] on span at bounding box center [557, 409] width 6 height 6
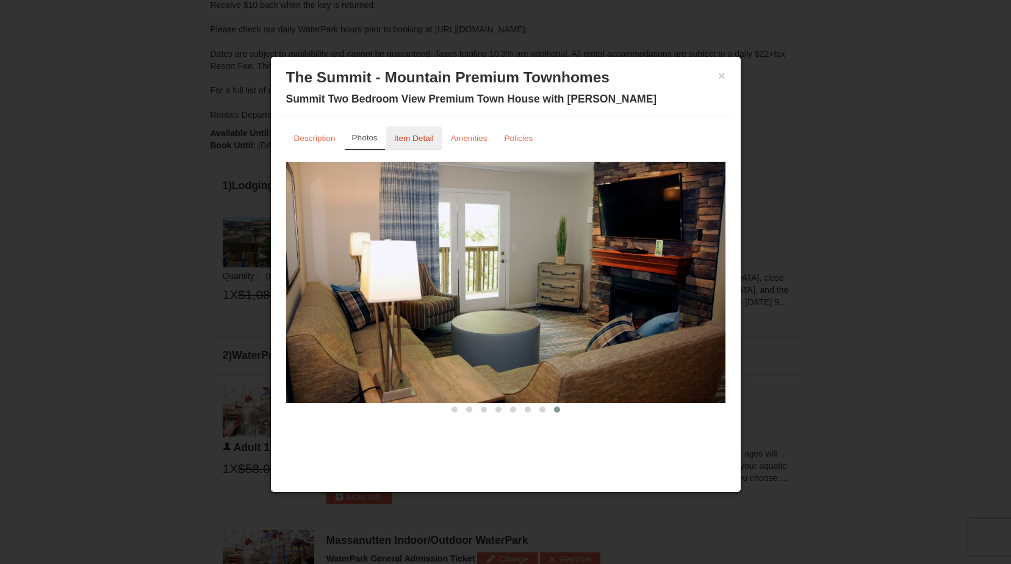
click at [408, 139] on small "Item Detail" at bounding box center [414, 138] width 40 height 9
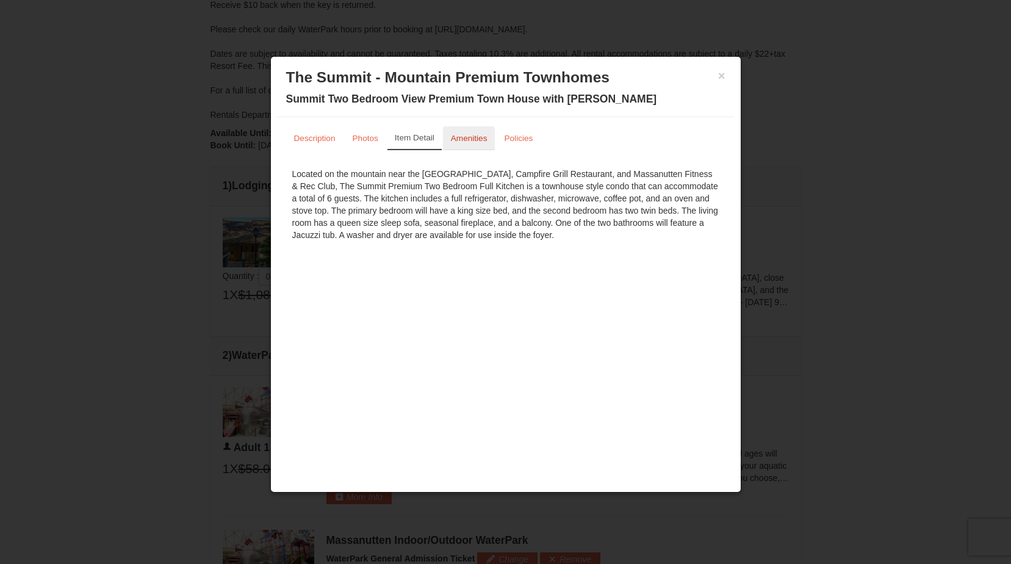
click at [478, 137] on small "Amenities" at bounding box center [469, 138] width 37 height 9
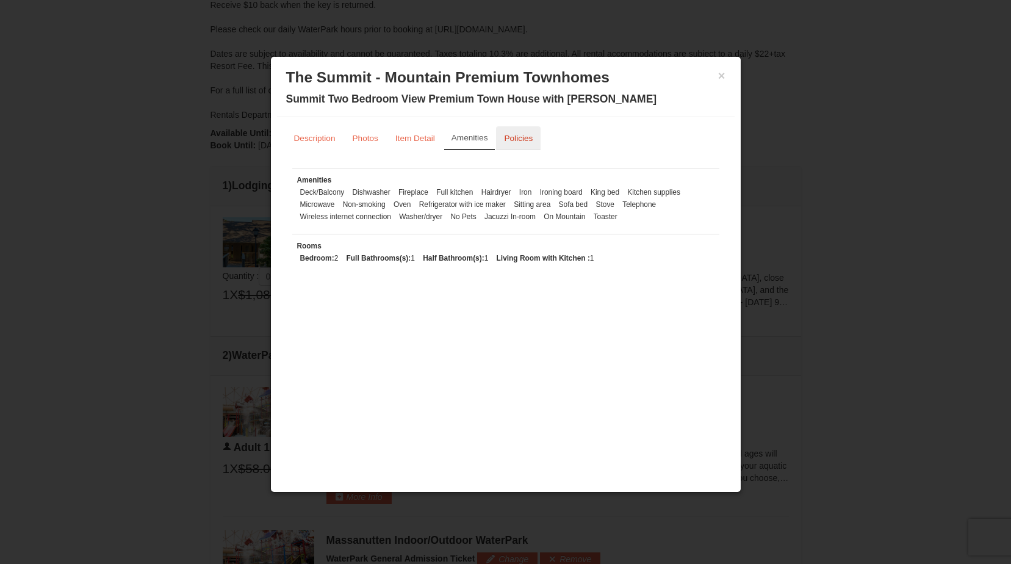
click at [511, 137] on small "Policies" at bounding box center [518, 138] width 29 height 9
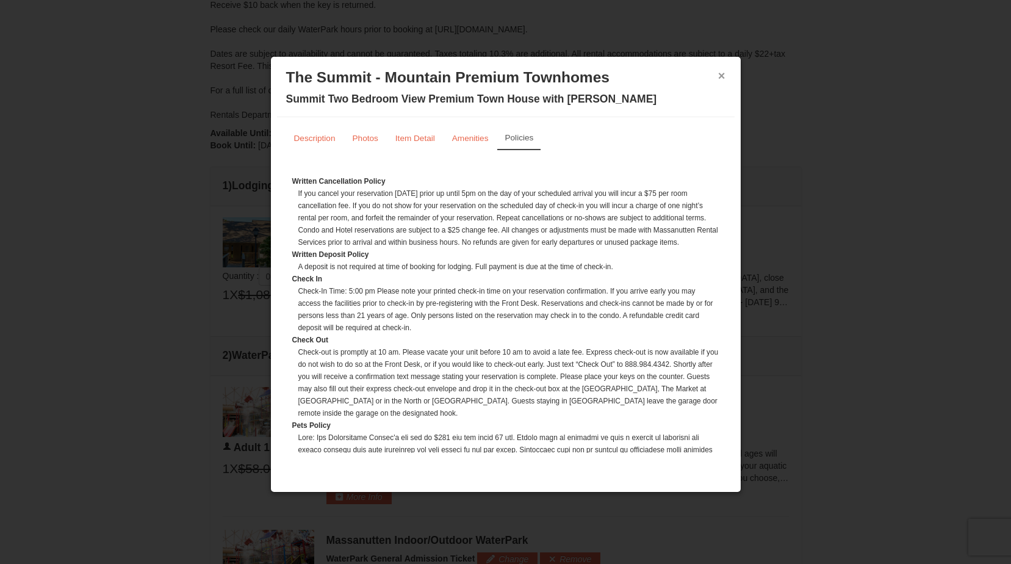
click at [721, 76] on button "×" at bounding box center [721, 76] width 7 height 12
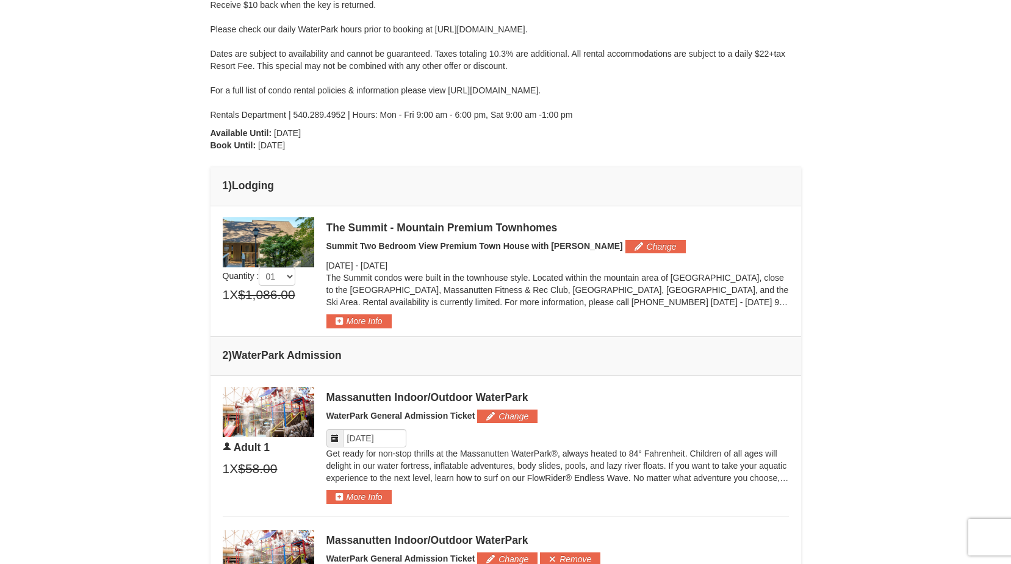
scroll to position [0, 0]
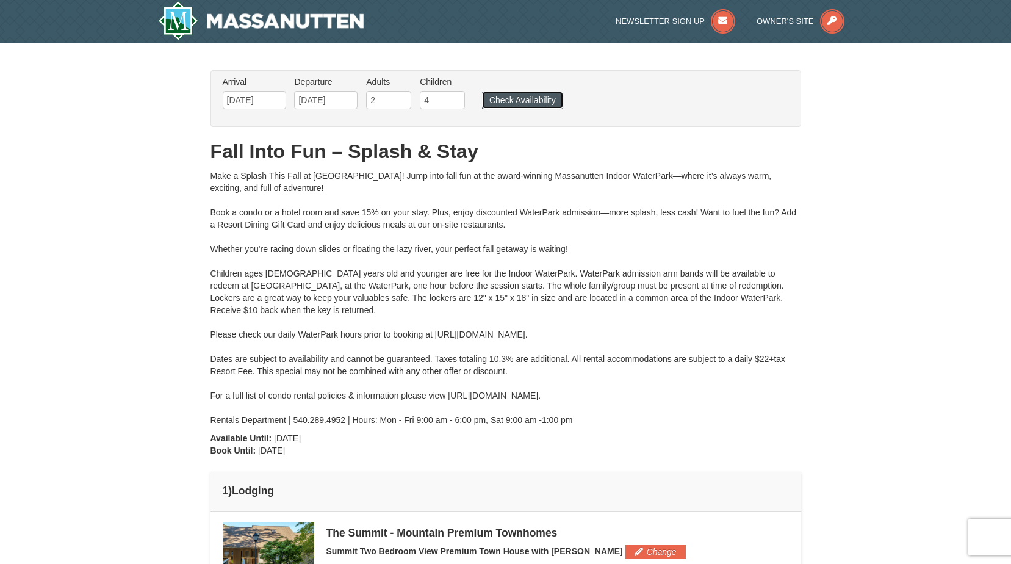
click at [544, 100] on button "Check Availability" at bounding box center [522, 100] width 81 height 17
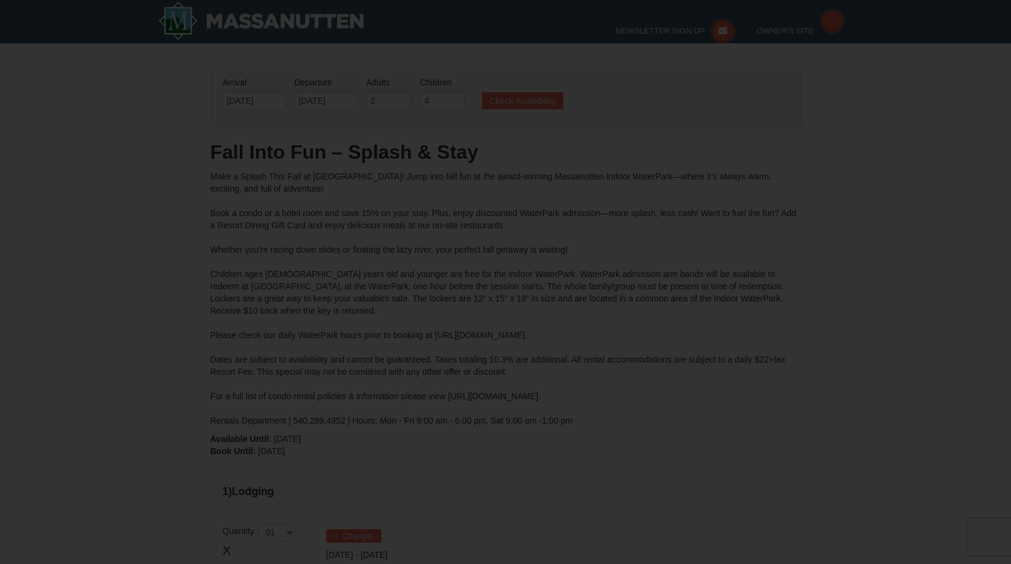
type input "[DATE]"
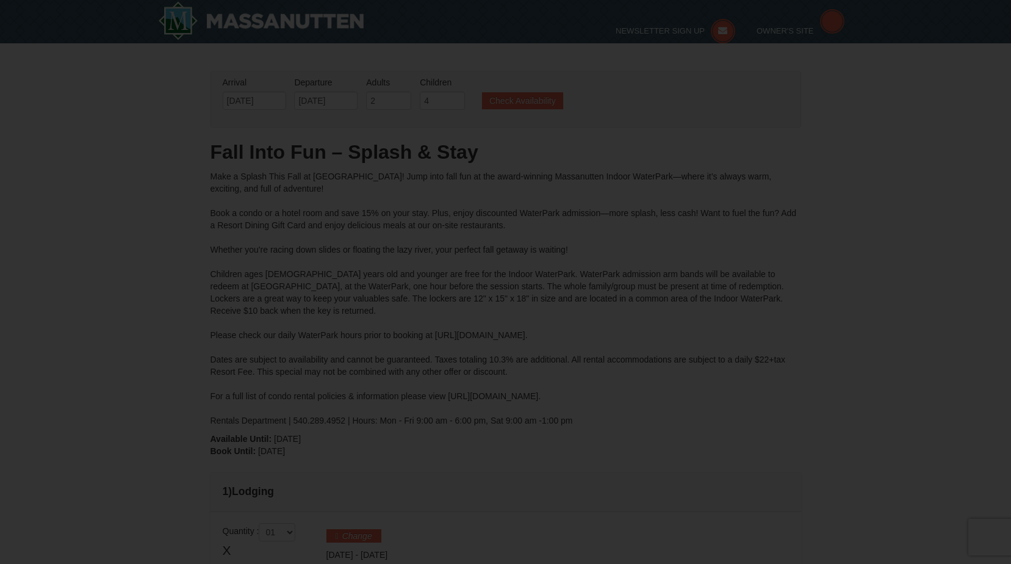
type input "[DATE]"
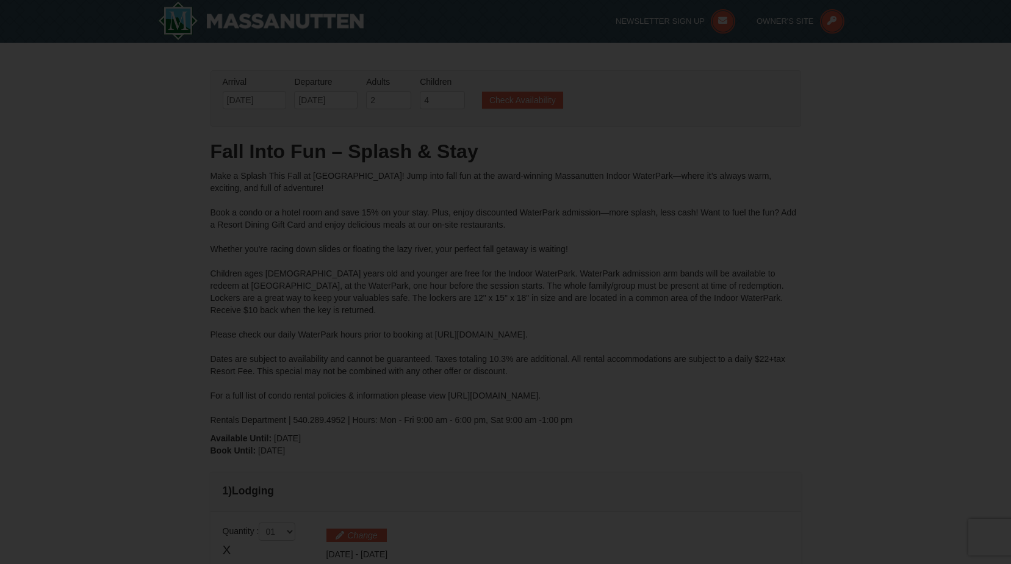
scroll to position [520, 0]
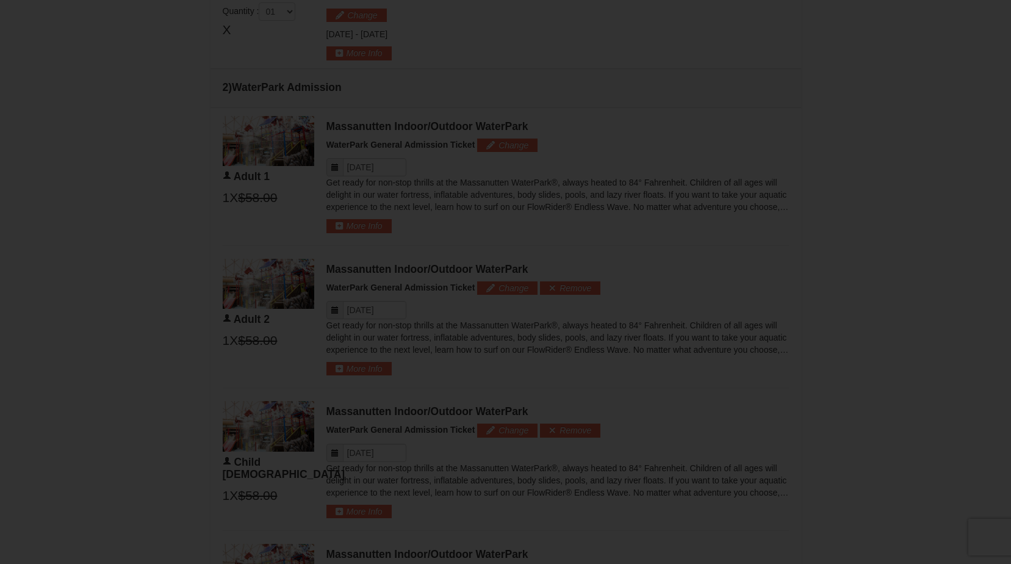
type input "[DATE]"
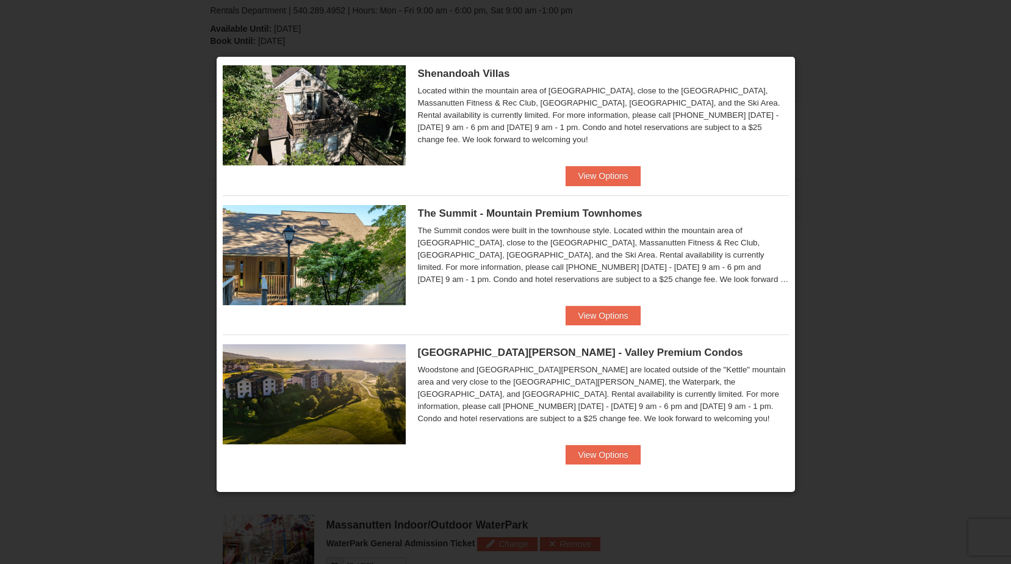
scroll to position [488, 0]
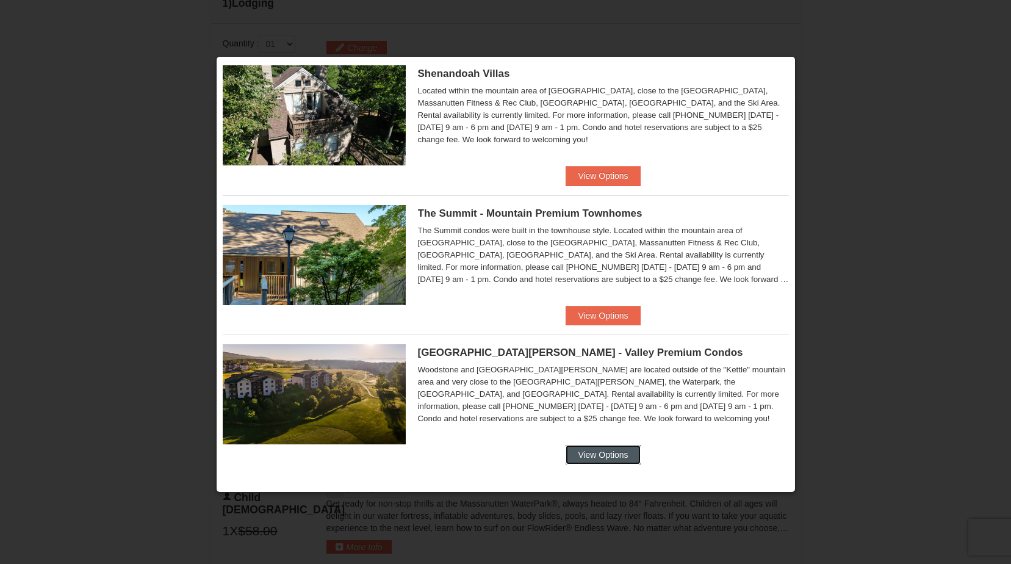
click at [588, 453] on button "View Options" at bounding box center [603, 455] width 74 height 20
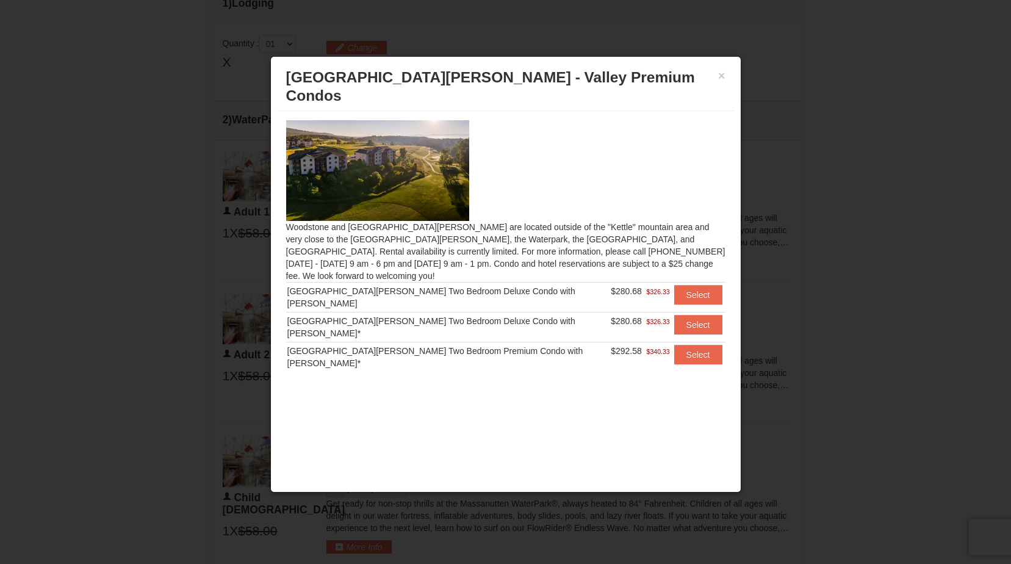
scroll to position [0, 0]
